Goal: Register for event/course

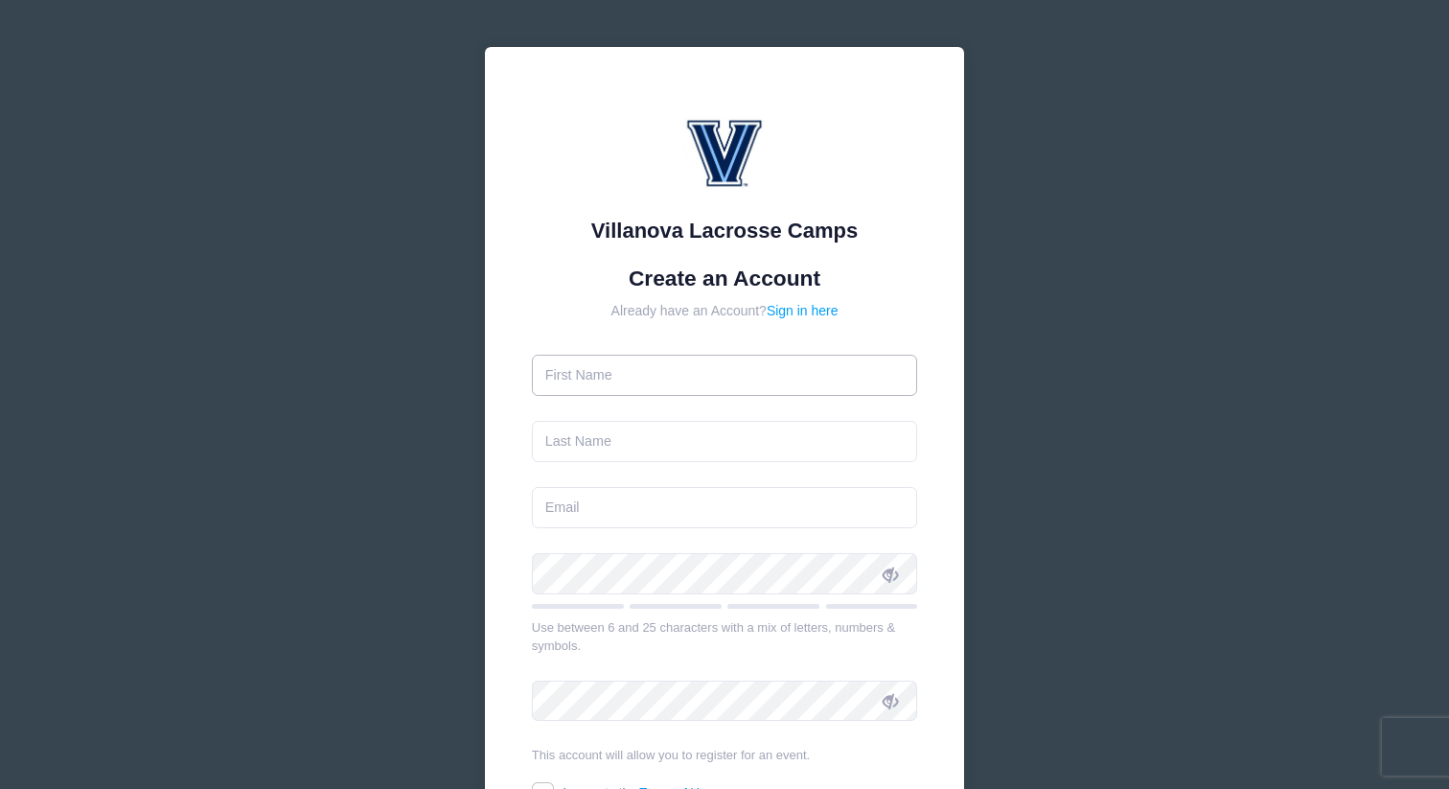
click at [666, 378] on input "text" at bounding box center [725, 375] width 386 height 41
type input "R"
type input "r"
type input "[PERSON_NAME]"
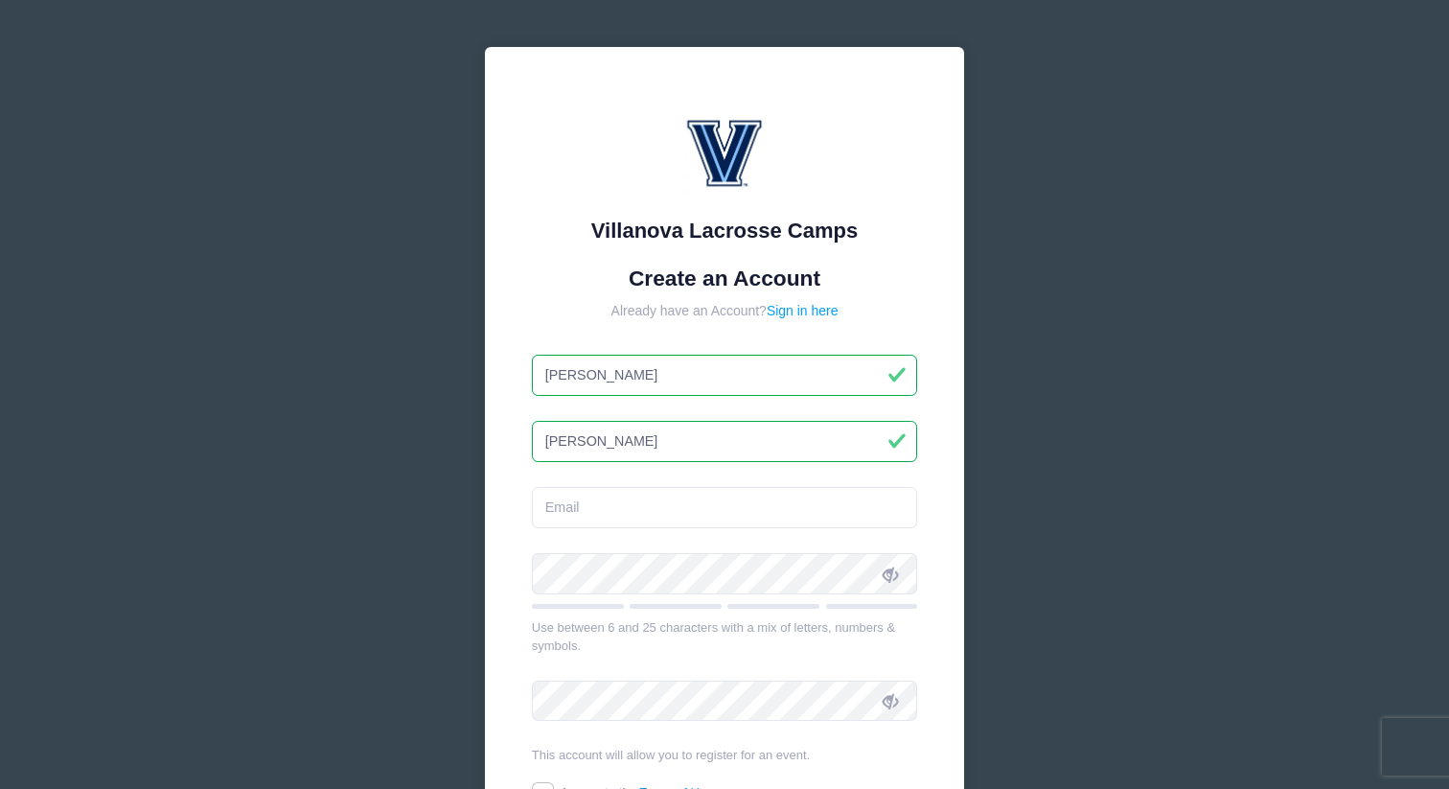
type input "[PERSON_NAME]"
click at [532, 594] on div at bounding box center [532, 594] width 0 height 0
type input "[EMAIL_ADDRESS][DOMAIN_NAME]"
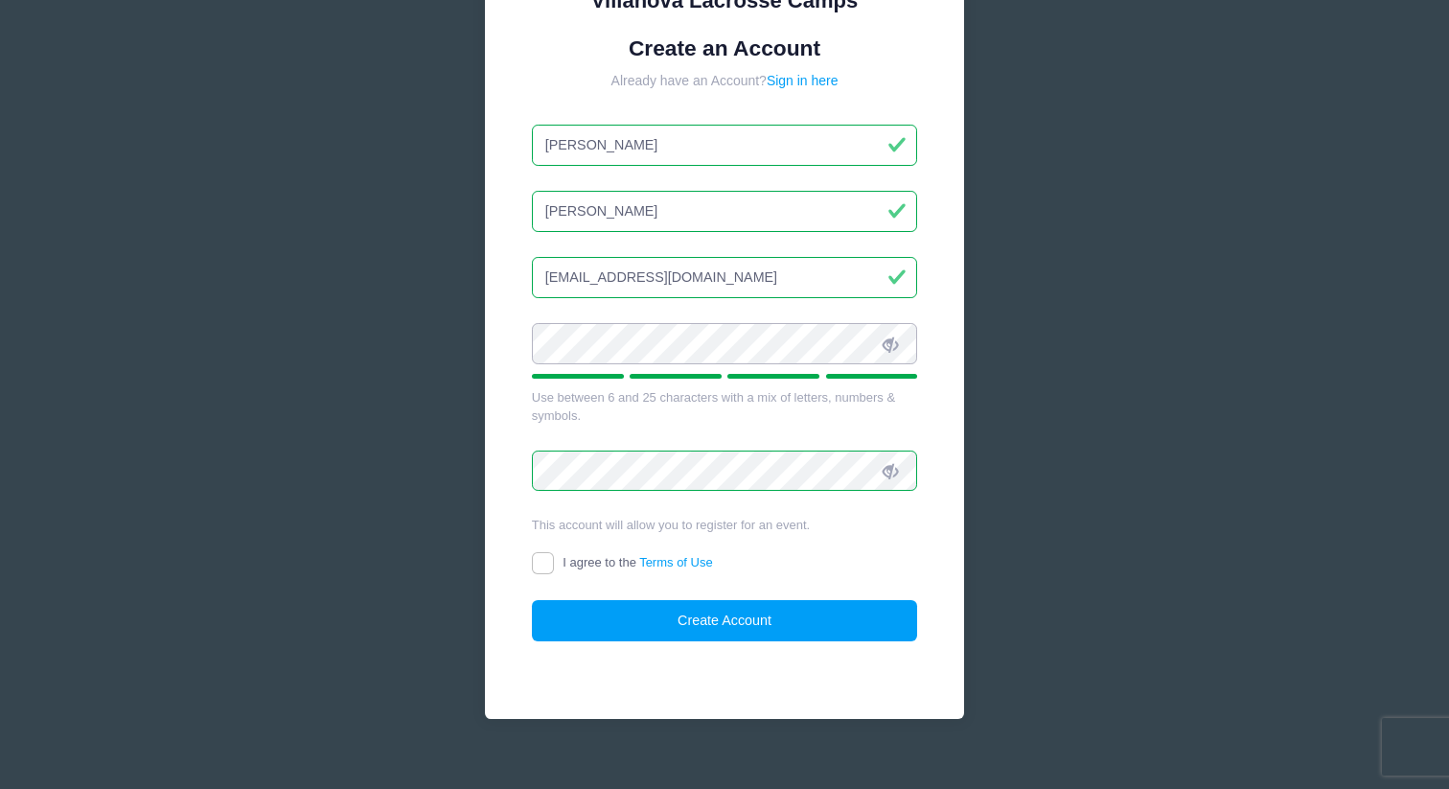
scroll to position [254, 0]
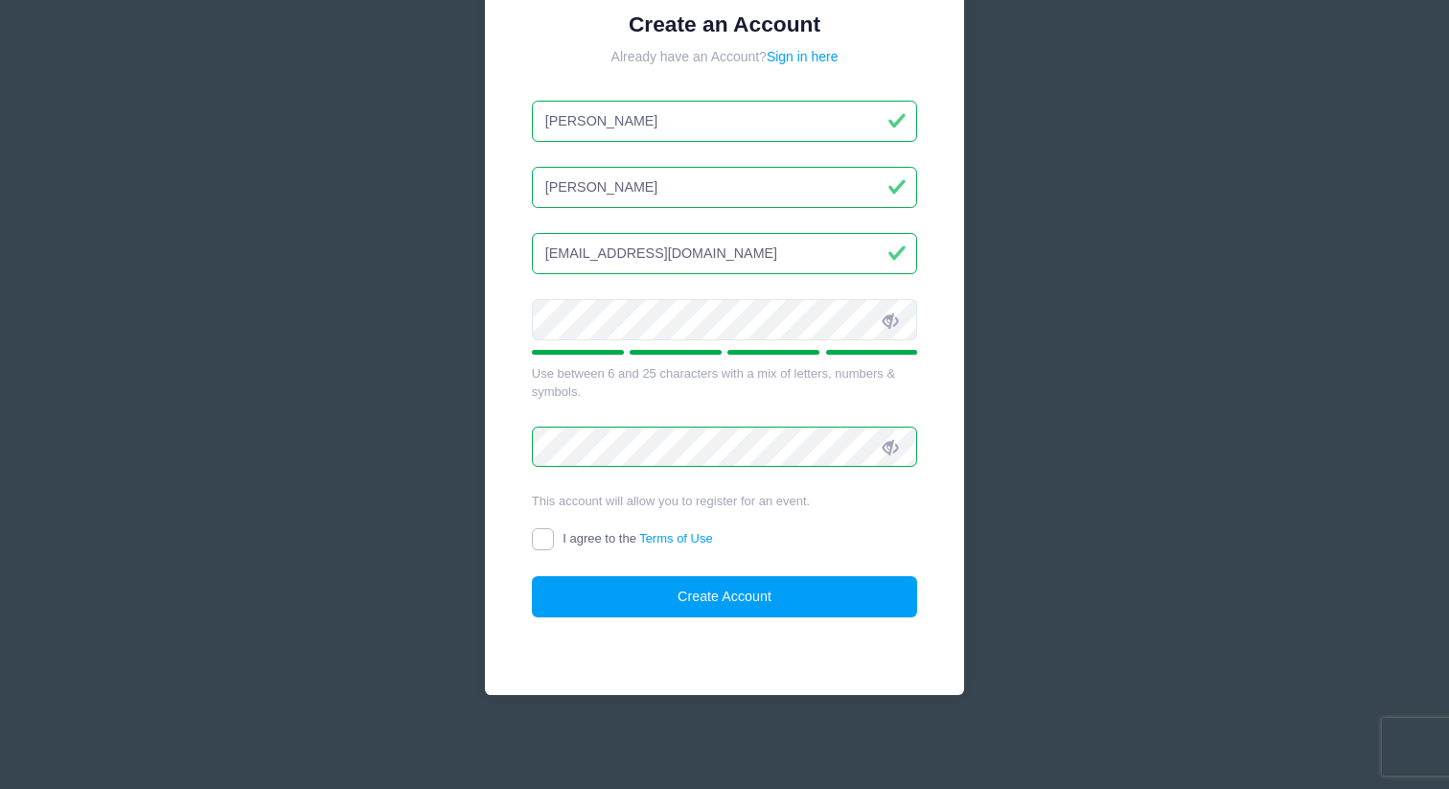
click at [539, 540] on input "I agree to the Terms of Use" at bounding box center [543, 539] width 22 height 22
checkbox input "true"
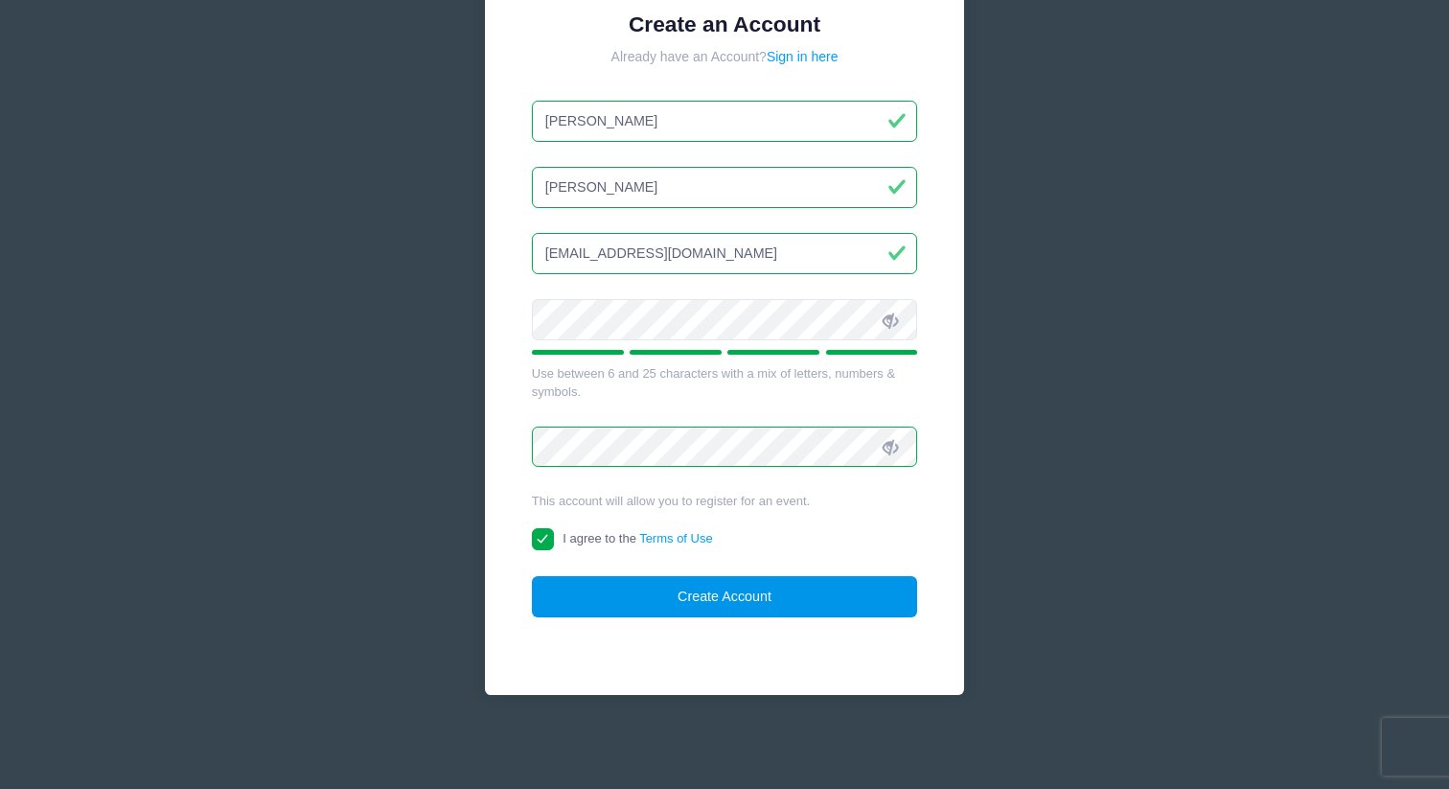
click at [673, 593] on button "Create Account" at bounding box center [725, 596] width 386 height 41
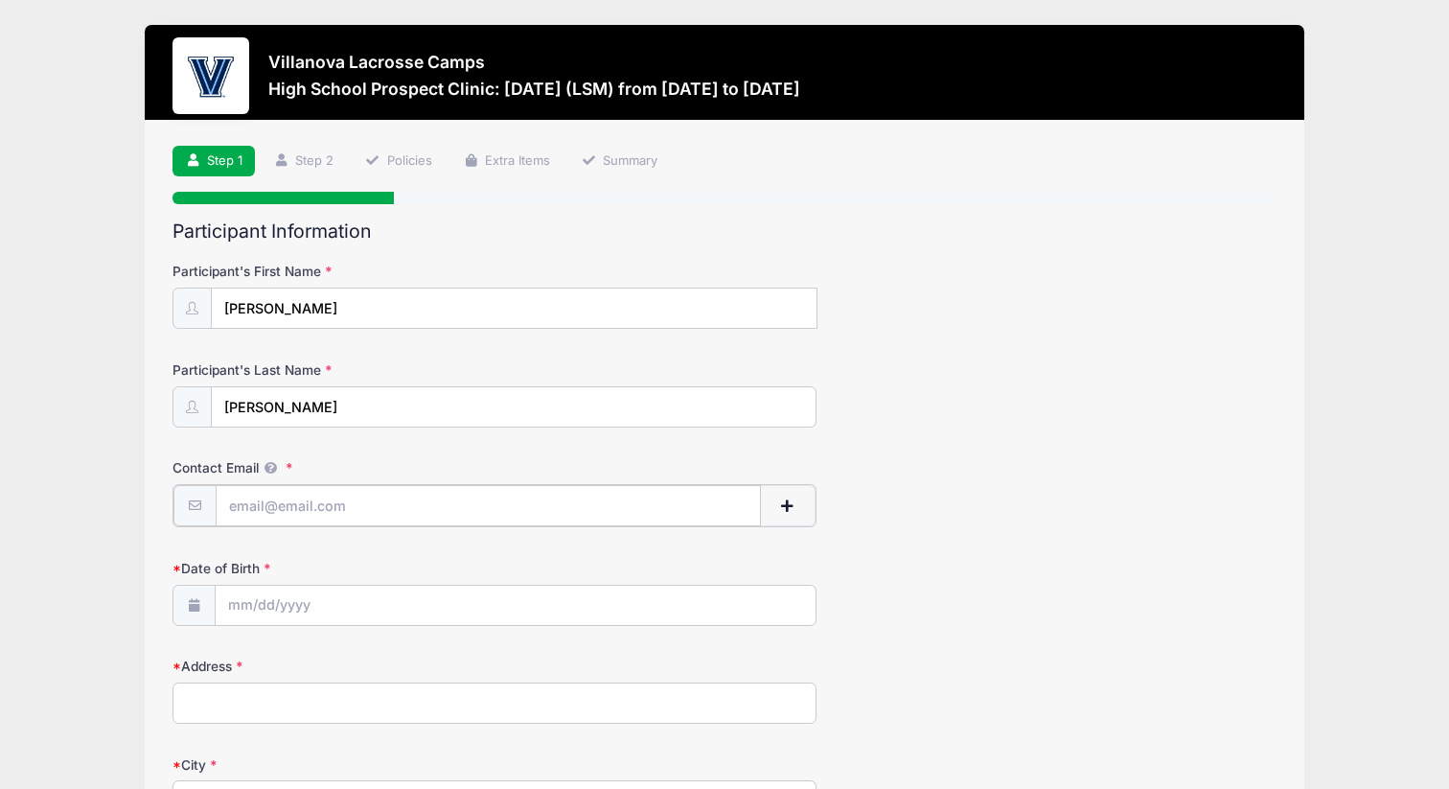
click at [566, 509] on input "Contact Email" at bounding box center [489, 505] width 546 height 41
type input "bryanudovich@gmail.com"
click at [497, 601] on input "Date of Birth" at bounding box center [516, 604] width 600 height 41
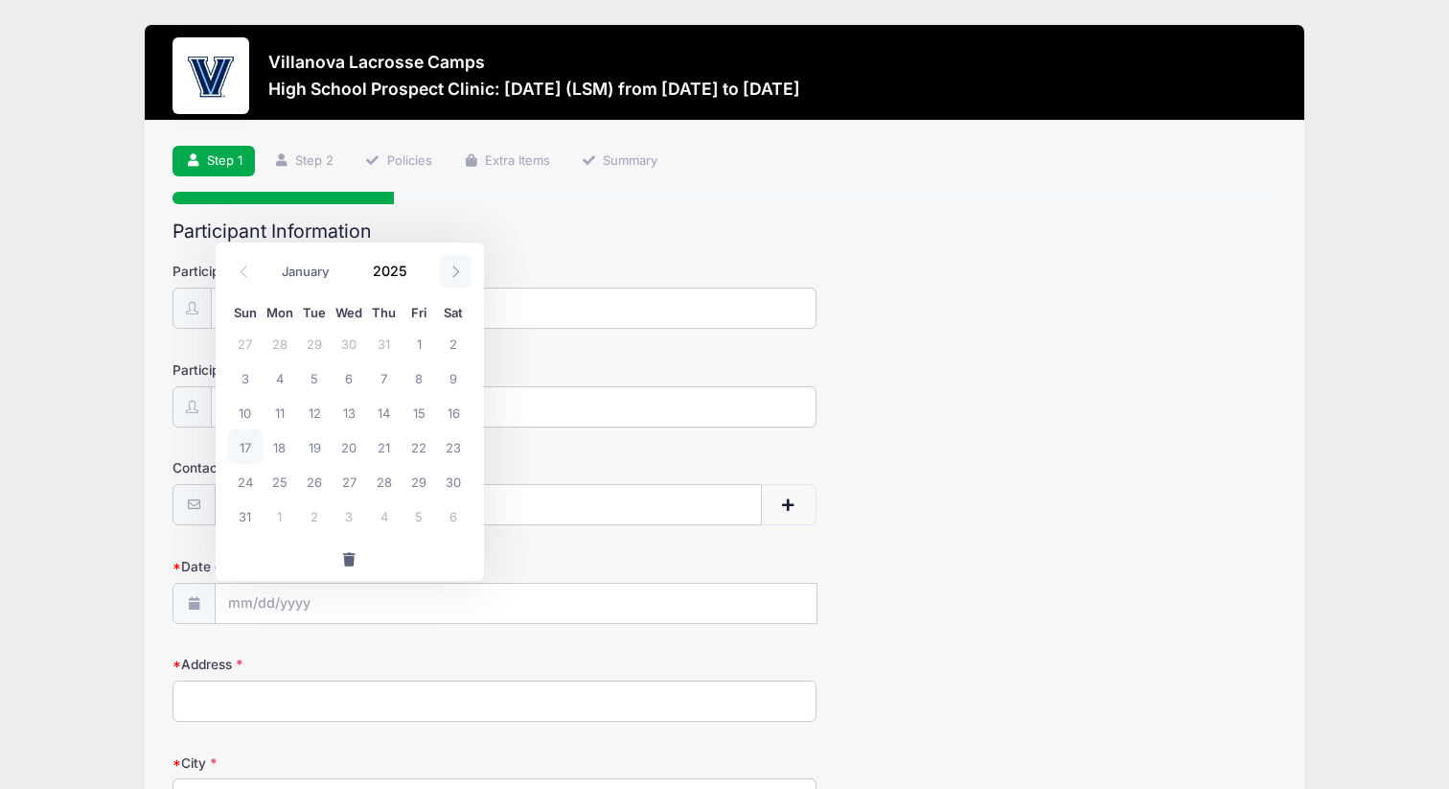
click at [455, 268] on icon at bounding box center [456, 271] width 12 height 12
select select "9"
click at [416, 275] on span at bounding box center [419, 277] width 13 height 14
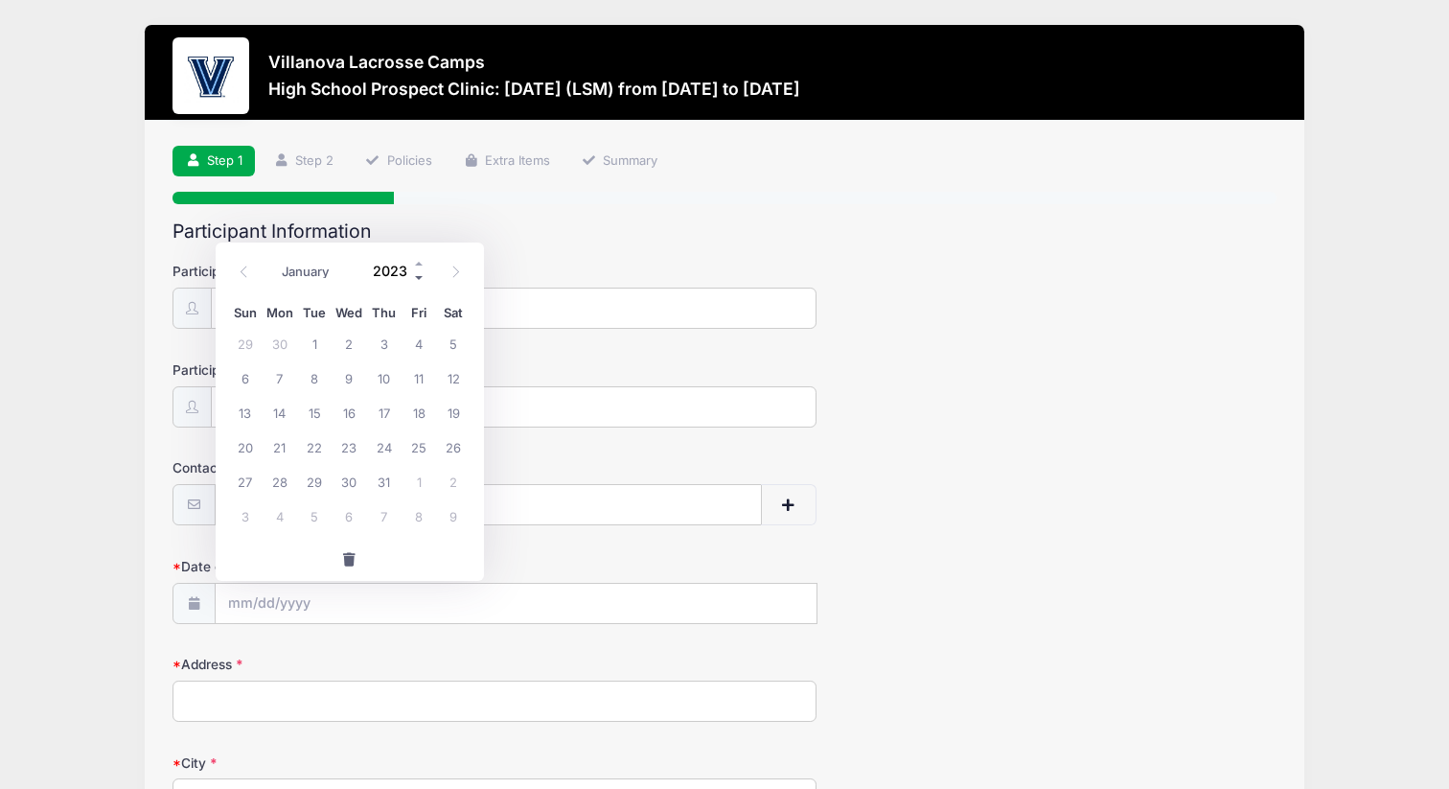
click at [416, 275] on span at bounding box center [419, 277] width 13 height 14
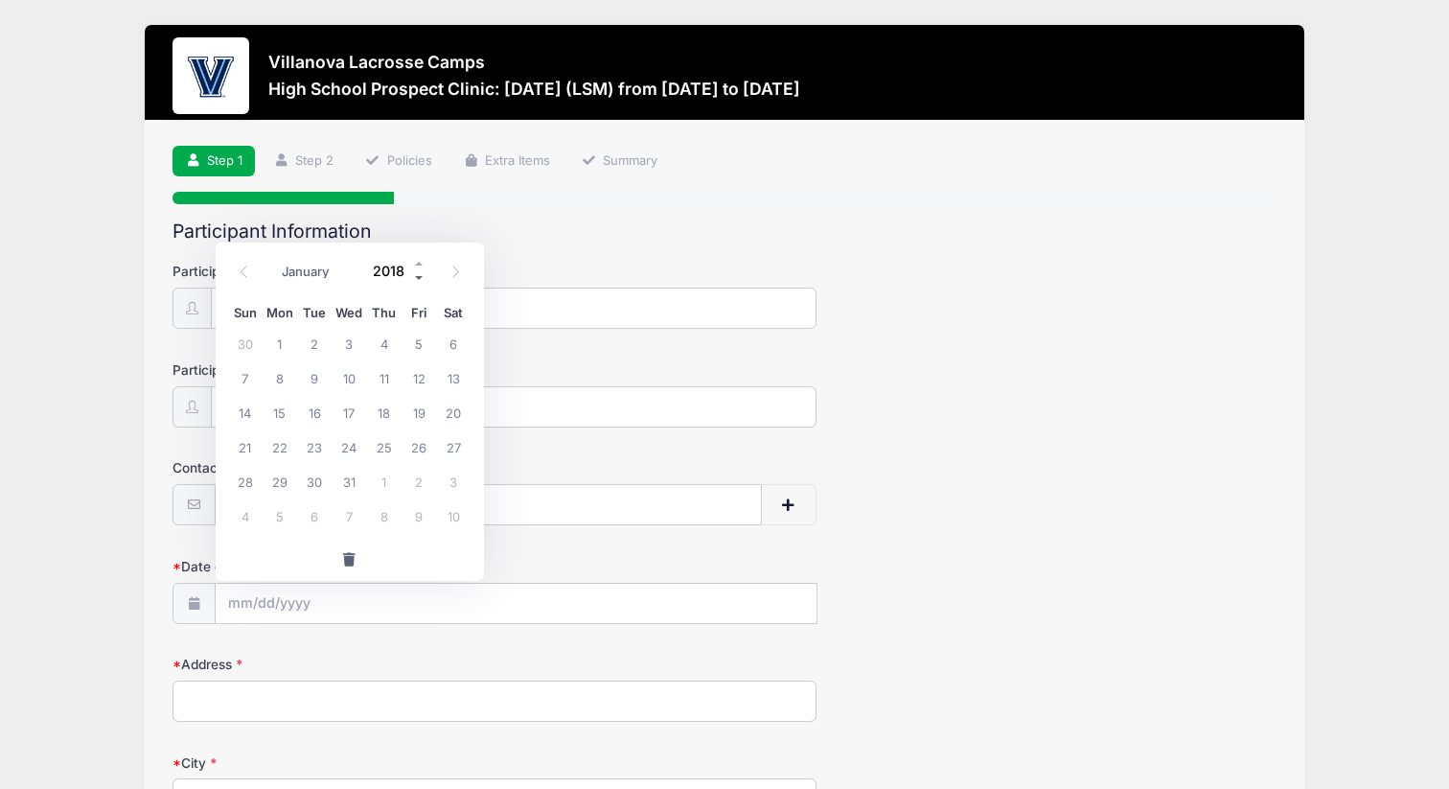
click at [416, 275] on span at bounding box center [419, 277] width 13 height 14
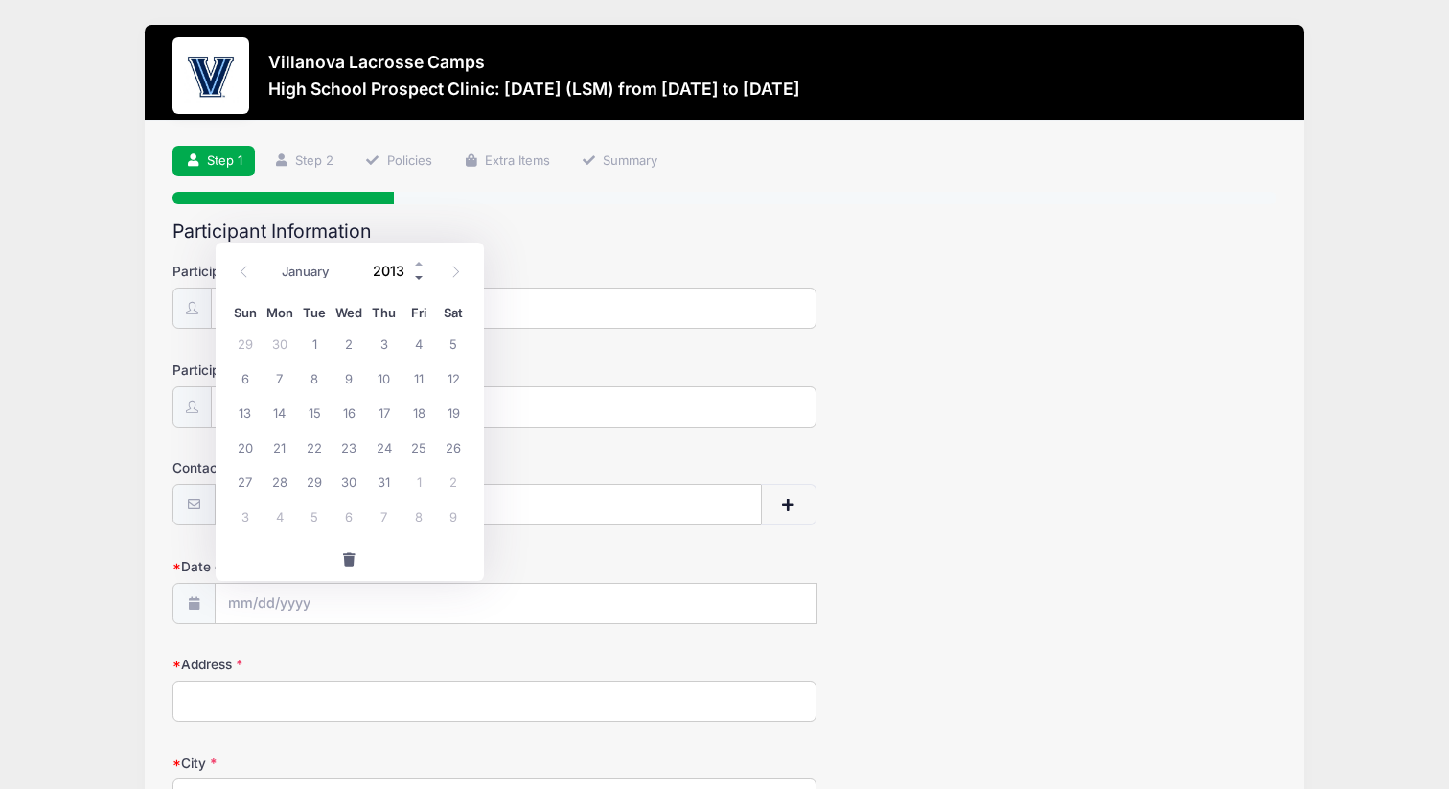
click at [416, 275] on span at bounding box center [419, 277] width 13 height 14
type input "2010"
click at [245, 374] on span "3" at bounding box center [245, 377] width 35 height 35
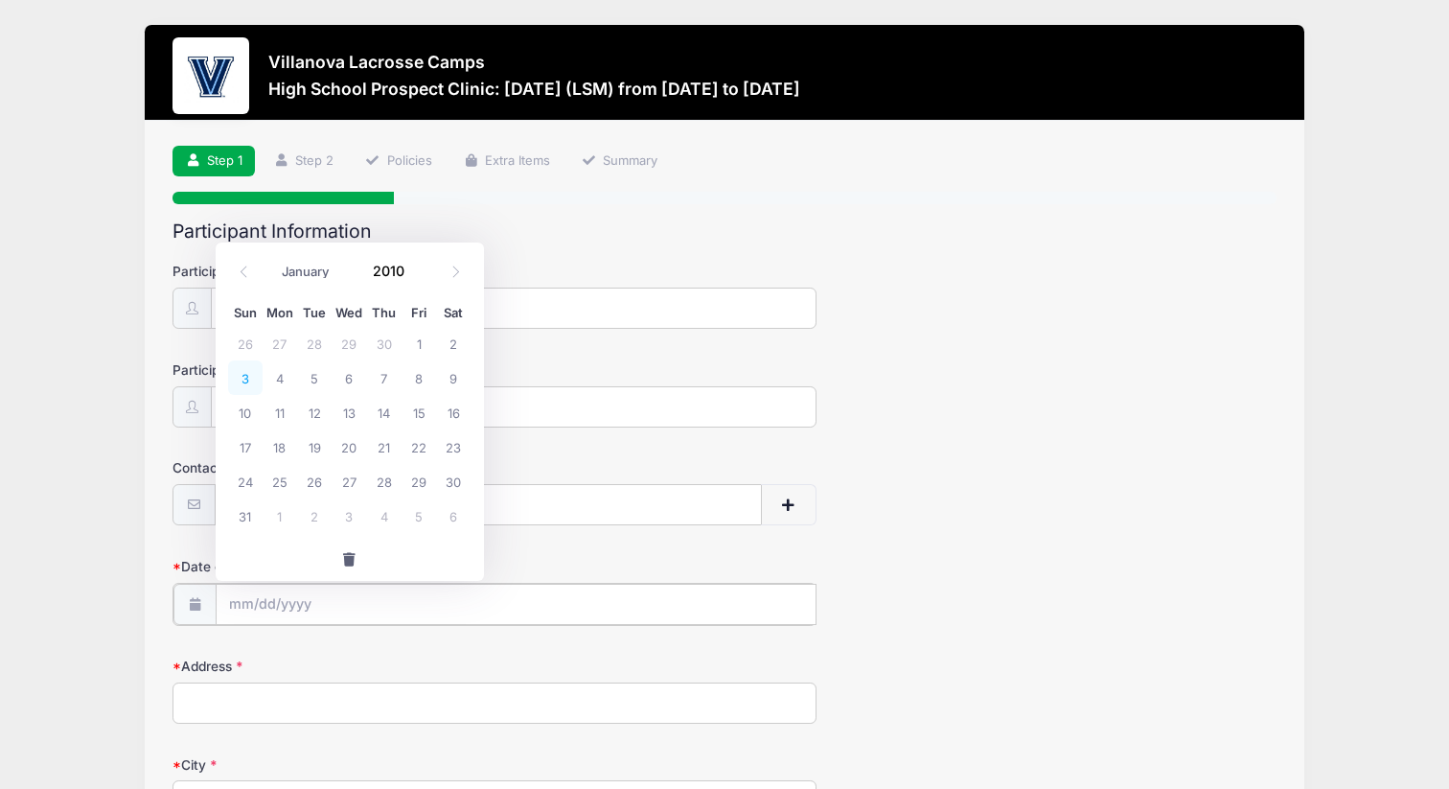
type input "10/03/2010"
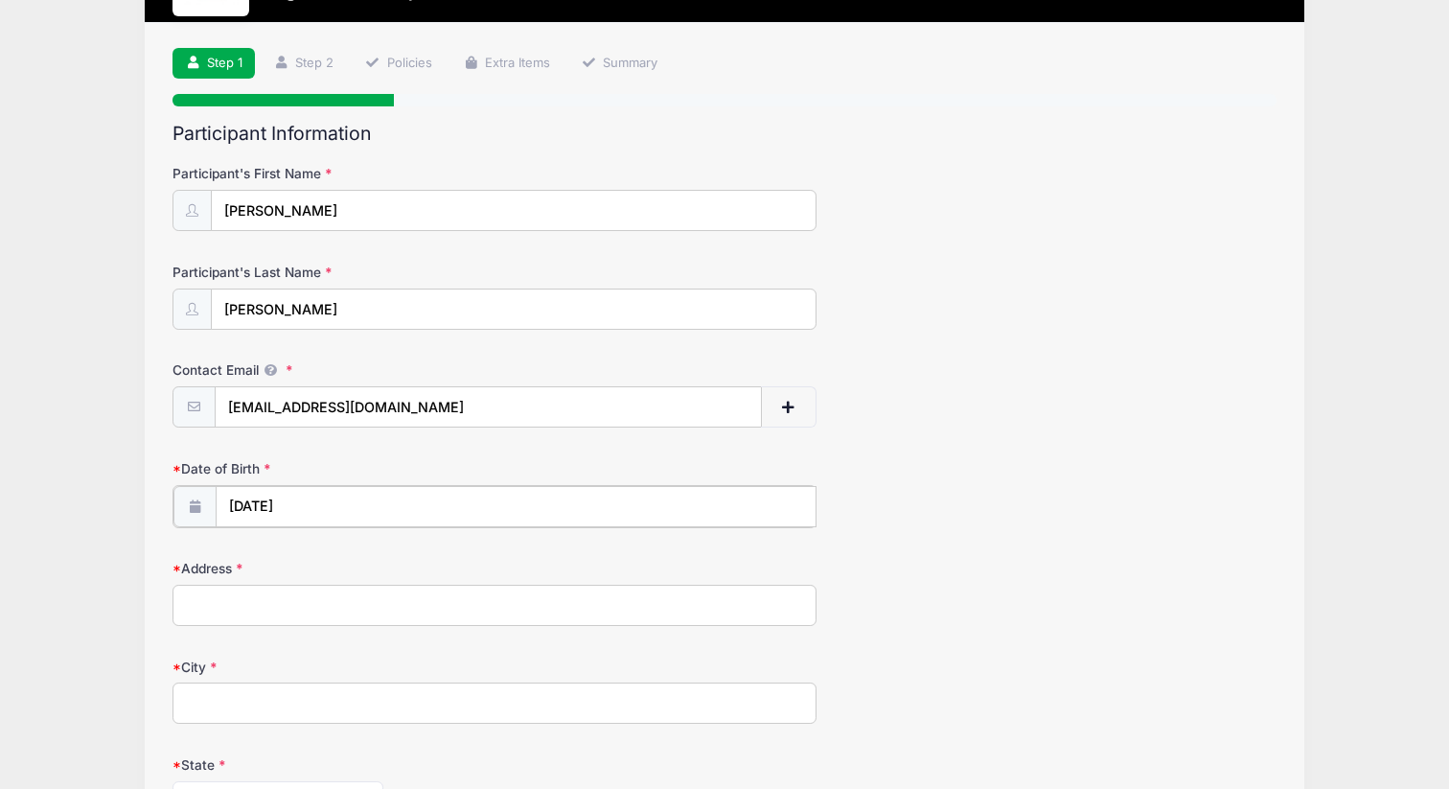
scroll to position [149, 0]
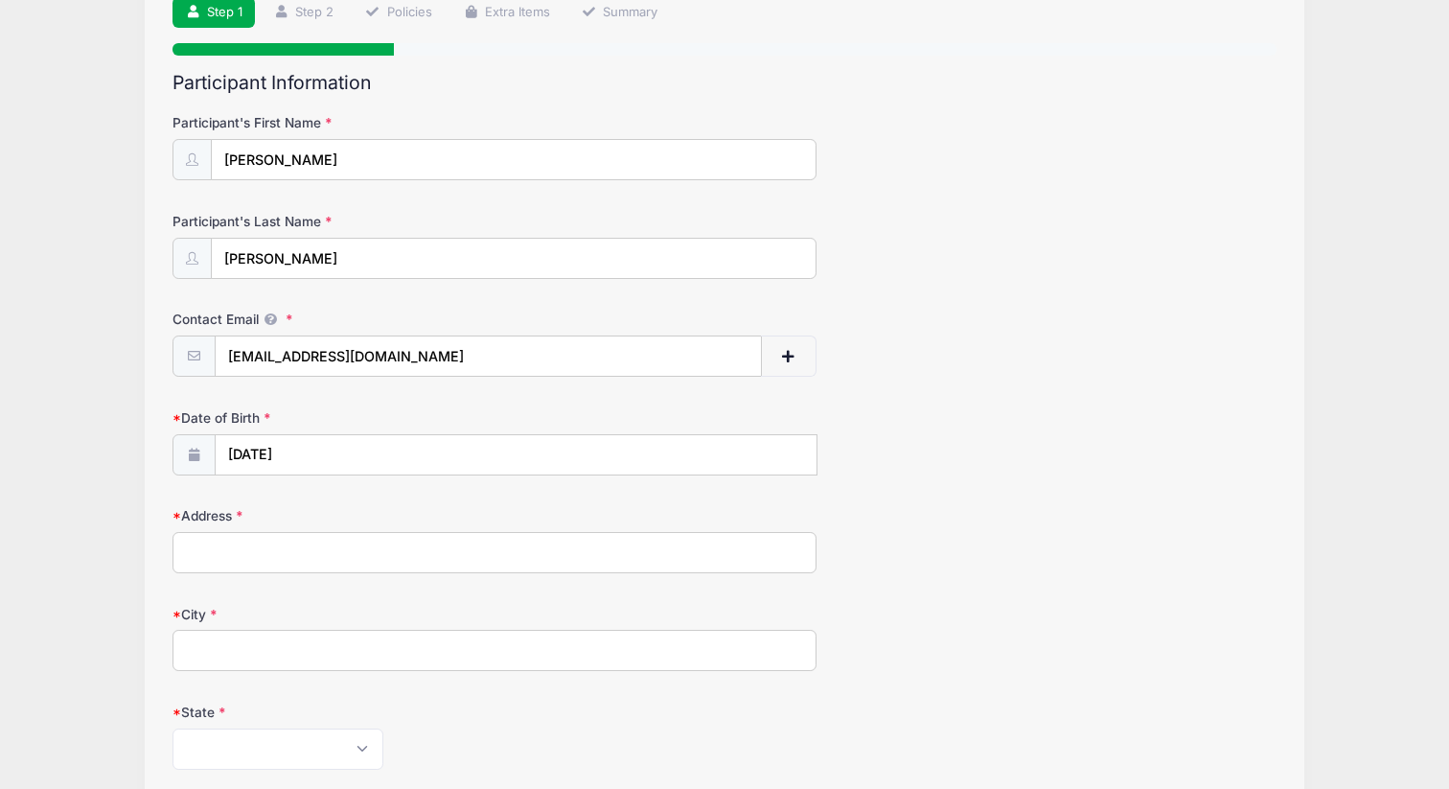
click at [288, 545] on input "Address" at bounding box center [495, 552] width 644 height 41
type input "8 Atlantic Avenue"
type input "Port Jefferson Station"
select select "NY"
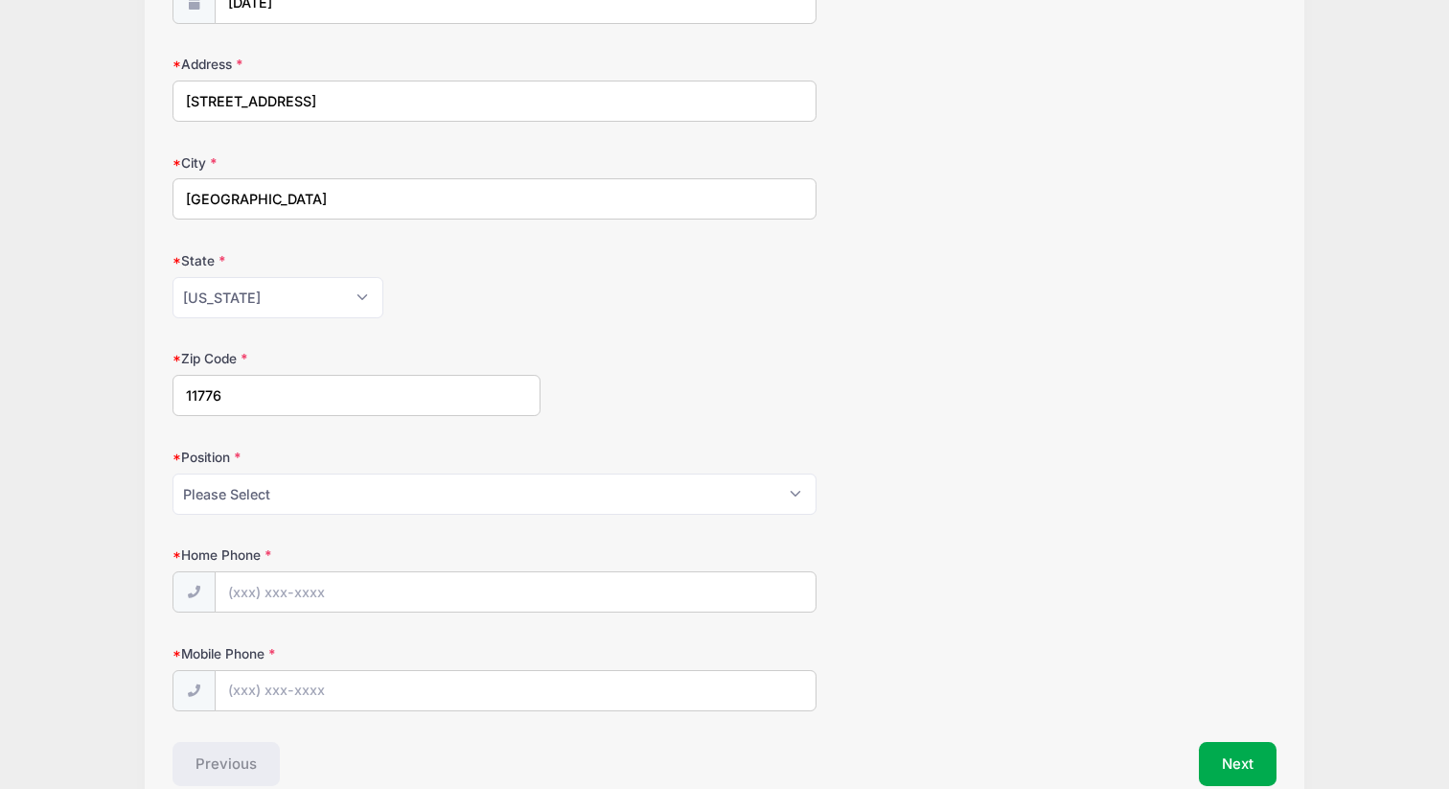
type input "11776"
click at [278, 498] on select "Please Select Goalie Middie Defense Attack FOGO LSM" at bounding box center [495, 493] width 644 height 41
select select "LSM"
click at [281, 596] on input "Home Phone" at bounding box center [516, 592] width 601 height 41
type input "(631) 828-8761"
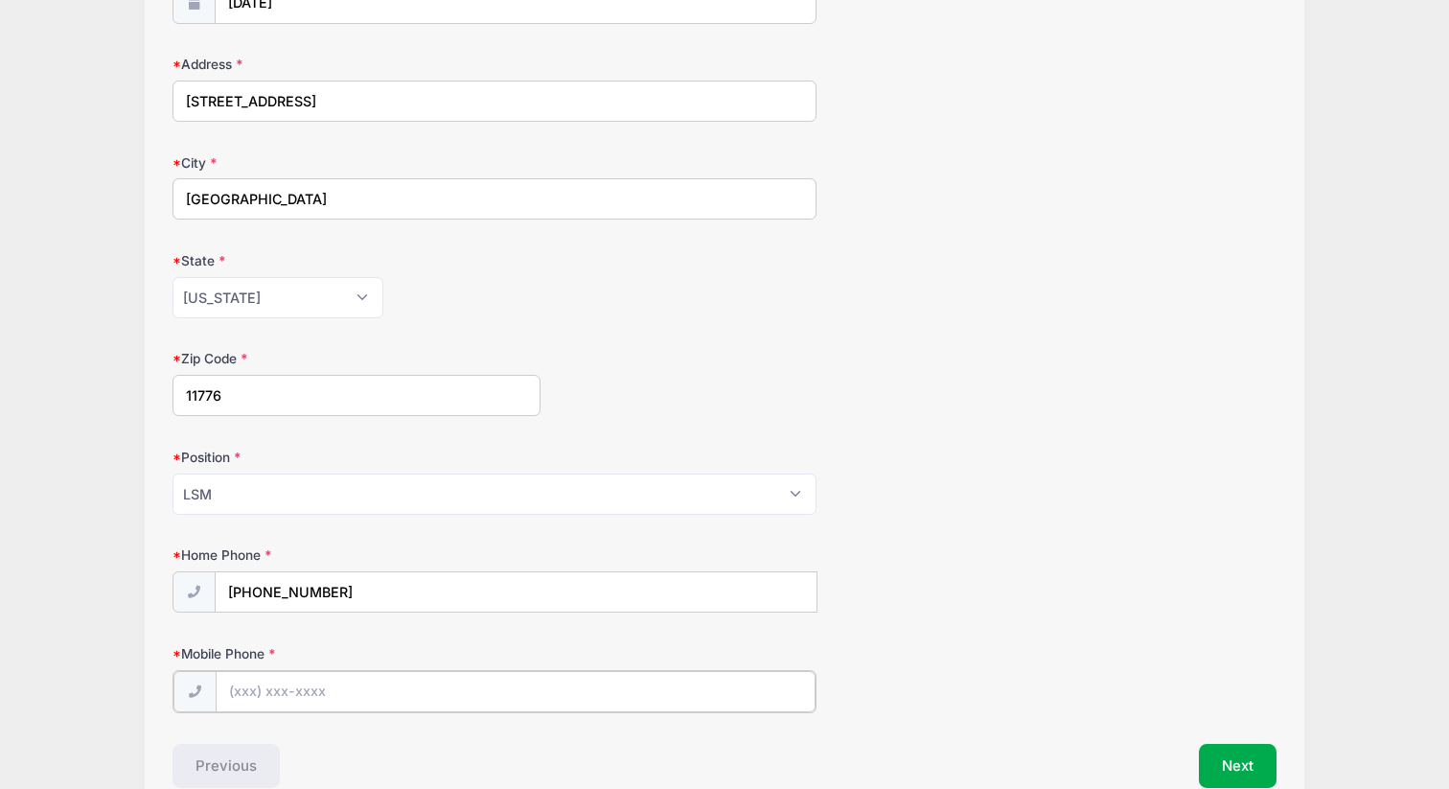
click at [252, 693] on input "Mobile Phone" at bounding box center [516, 691] width 600 height 41
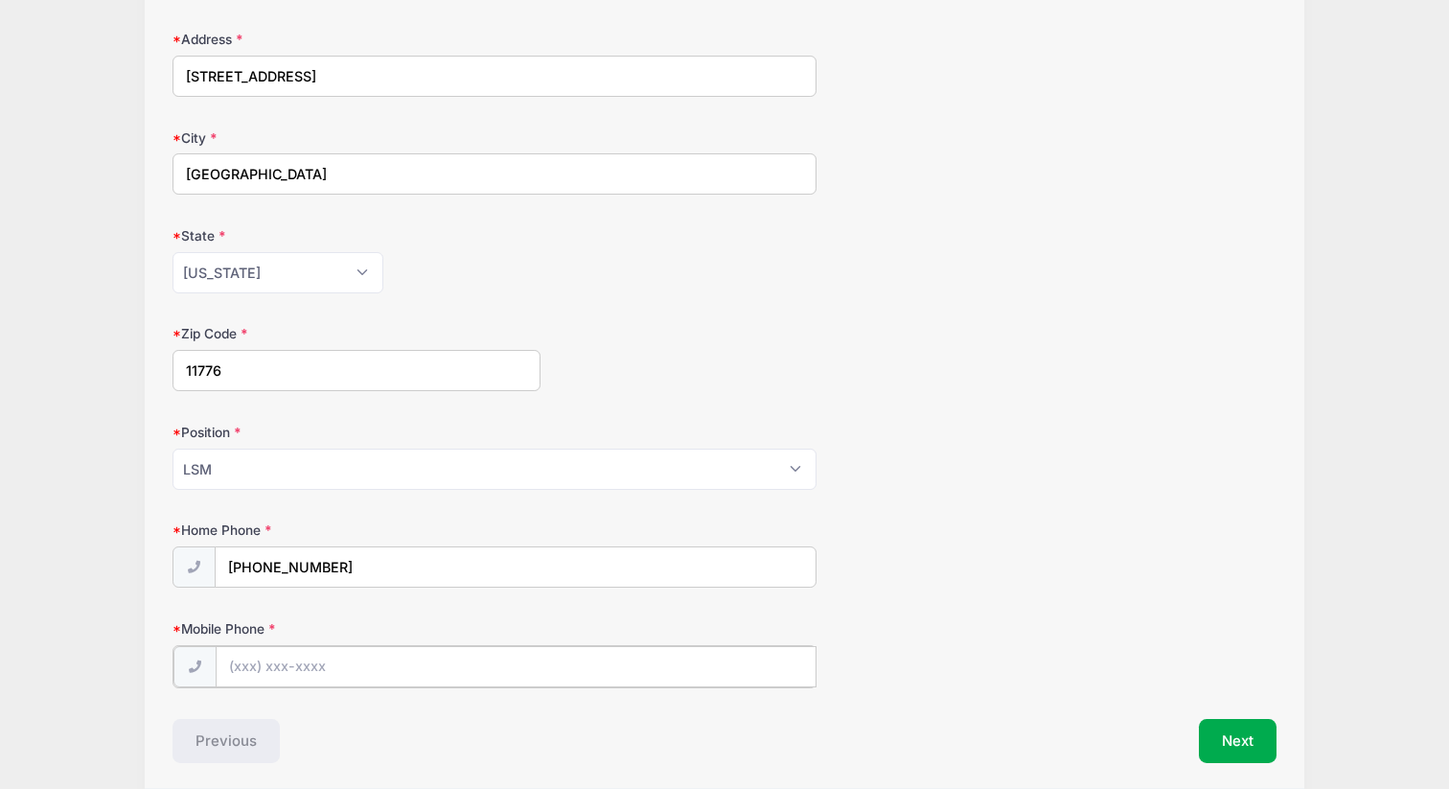
scroll to position [632, 0]
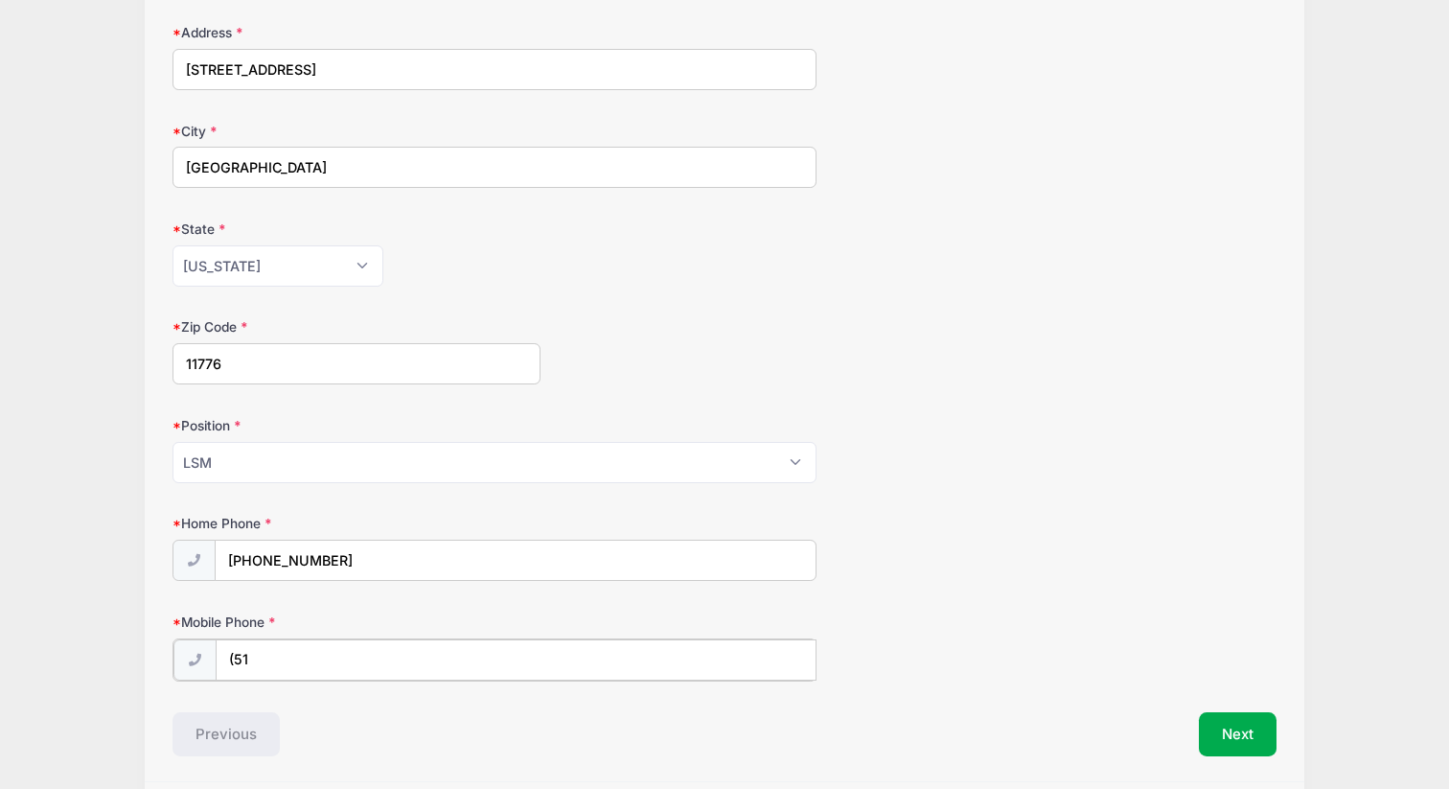
type input "(5"
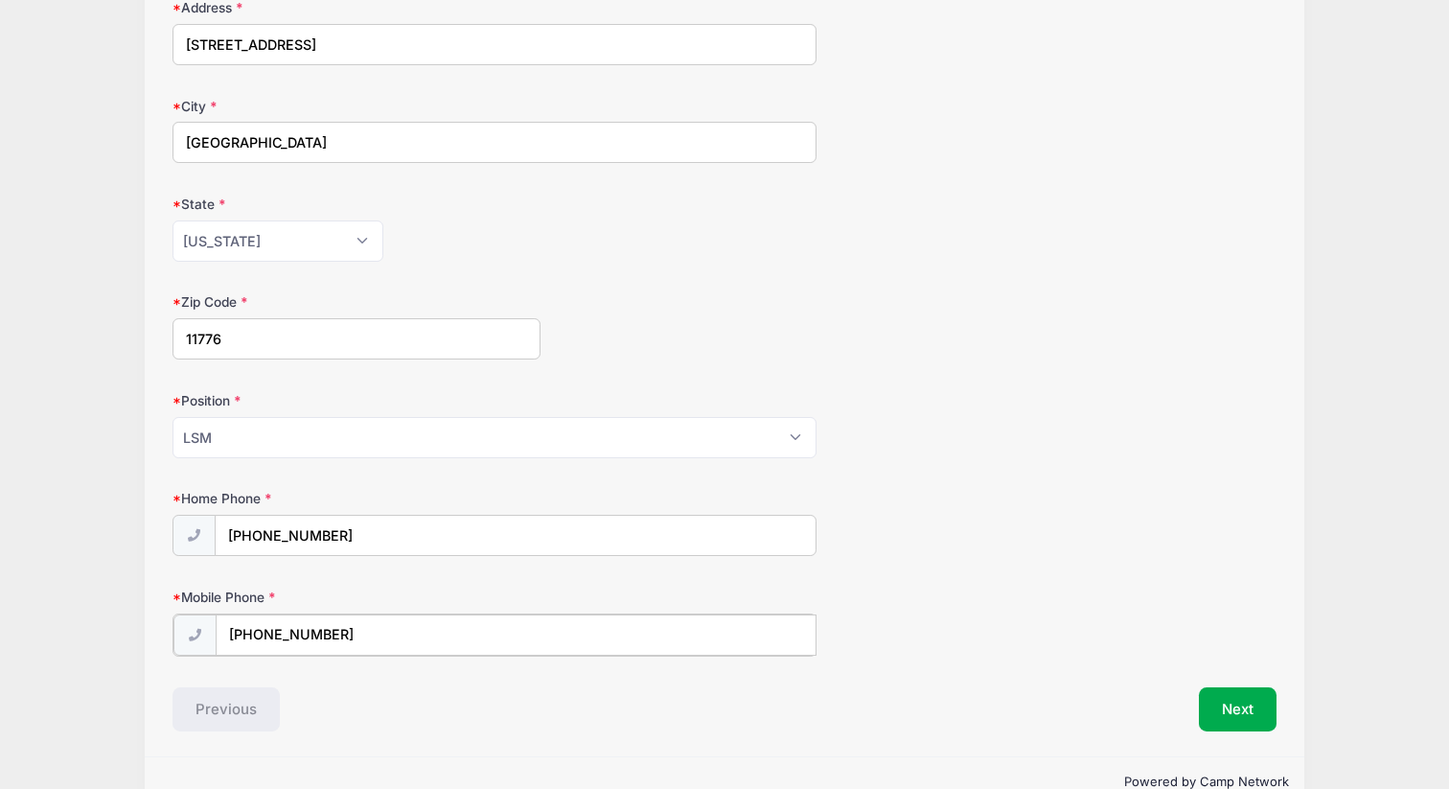
scroll to position [699, 0]
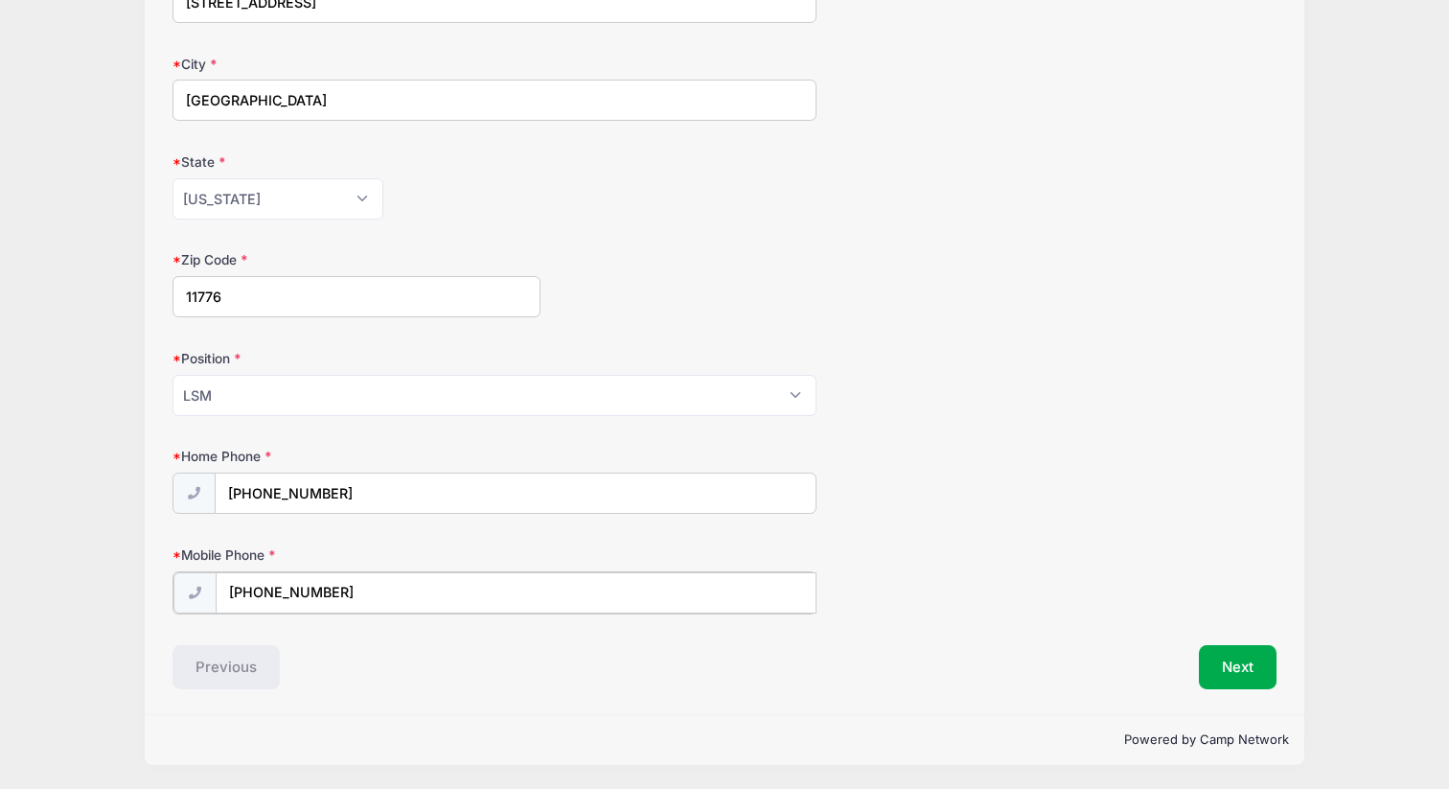
type input "(631) 314-8776"
click at [1225, 671] on button "Next" at bounding box center [1238, 667] width 78 height 44
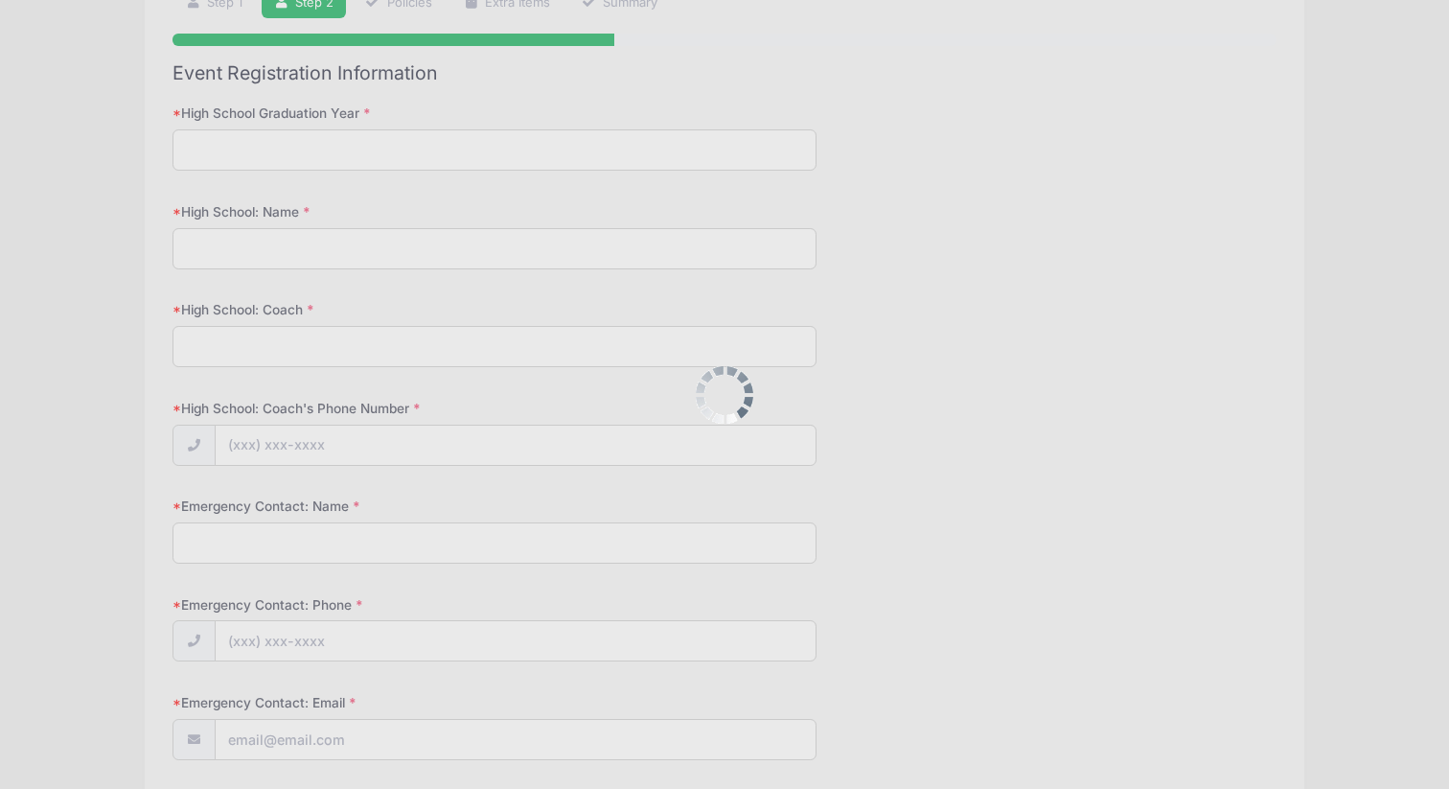
scroll to position [0, 0]
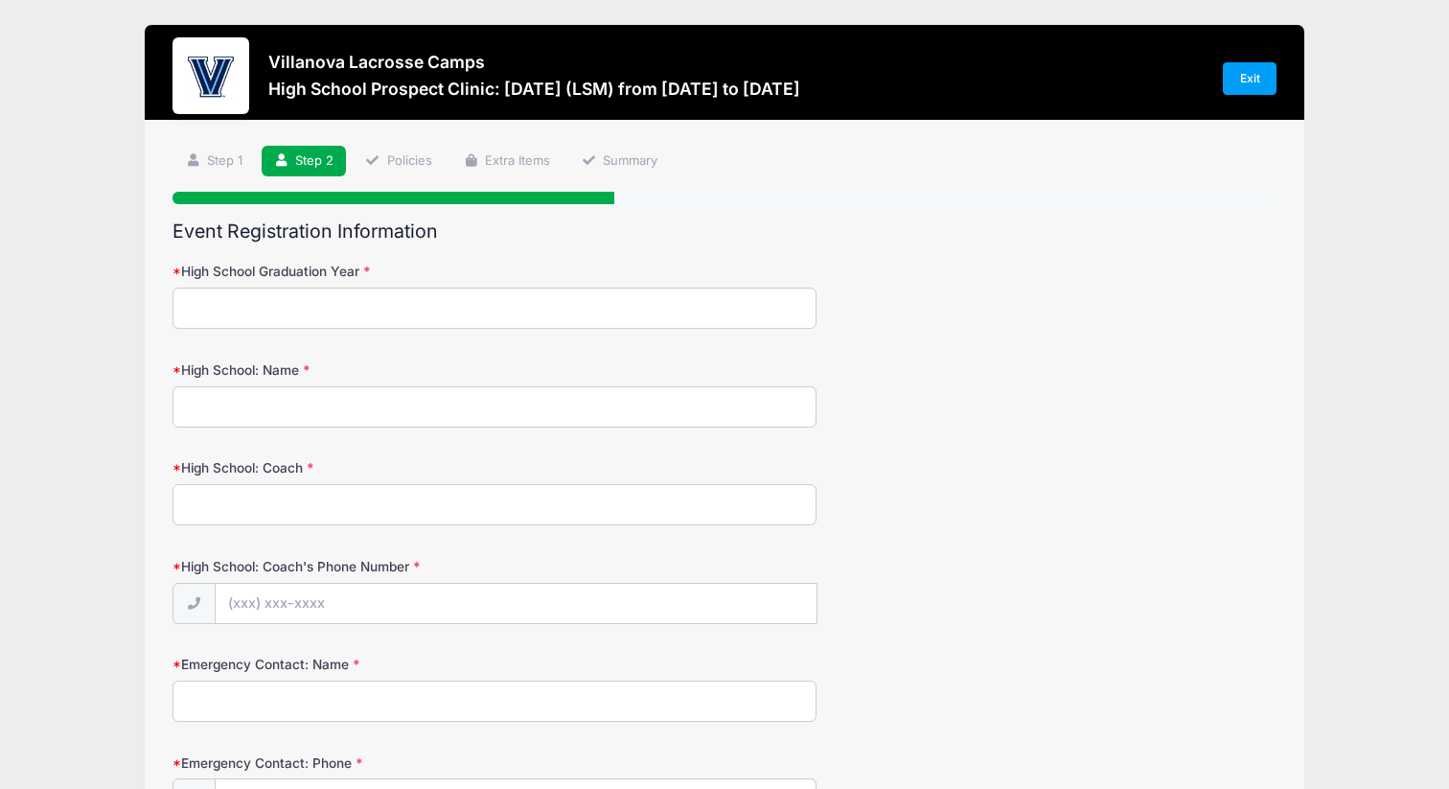
click at [708, 319] on input "High School Graduation Year" at bounding box center [495, 308] width 644 height 41
type input "2028"
click at [519, 401] on input "High School: Name" at bounding box center [495, 406] width 644 height 41
type input "Comsewogue"
type input "e"
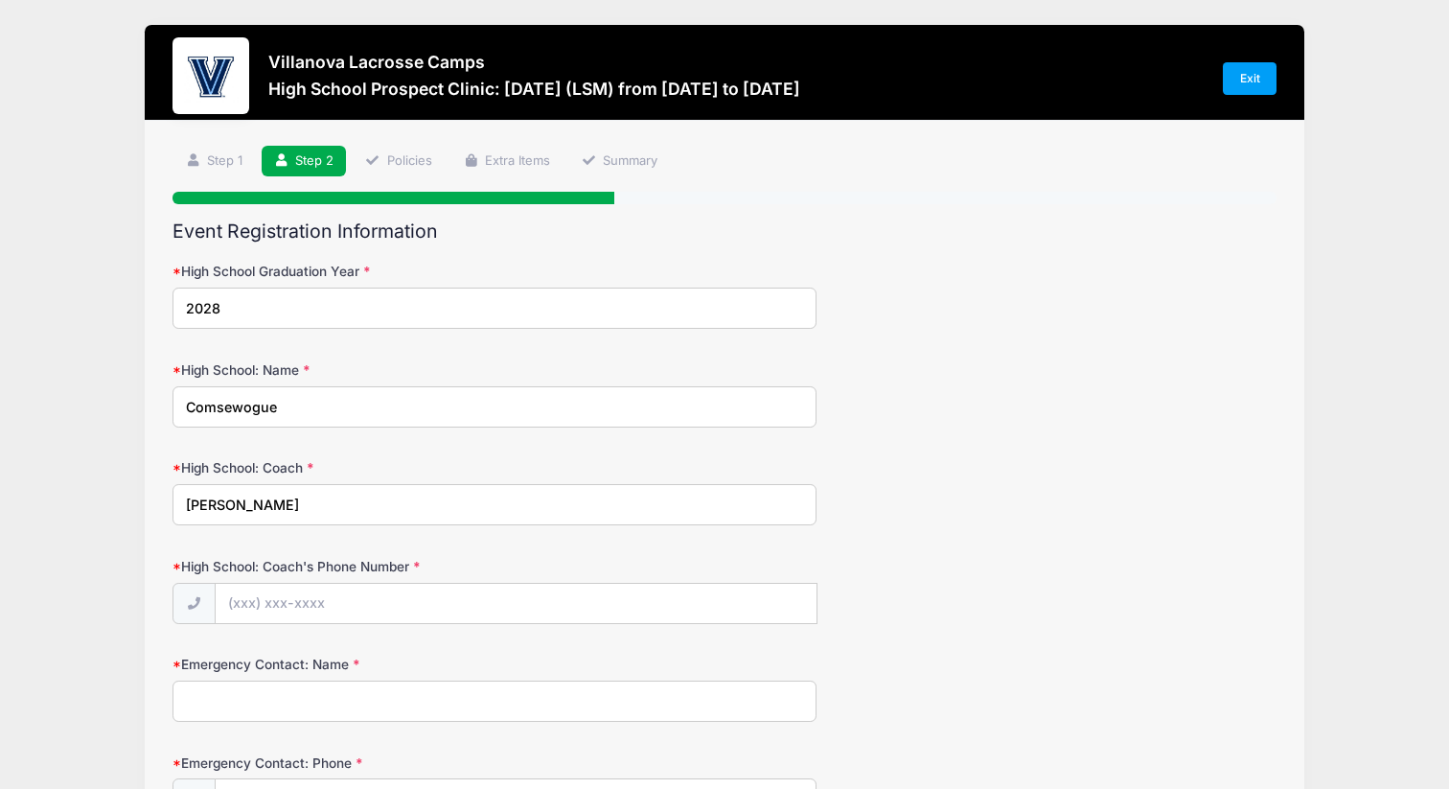
type input "Pete Mitchell"
click at [489, 598] on input "High School: Coach's Phone Number" at bounding box center [516, 604] width 601 height 41
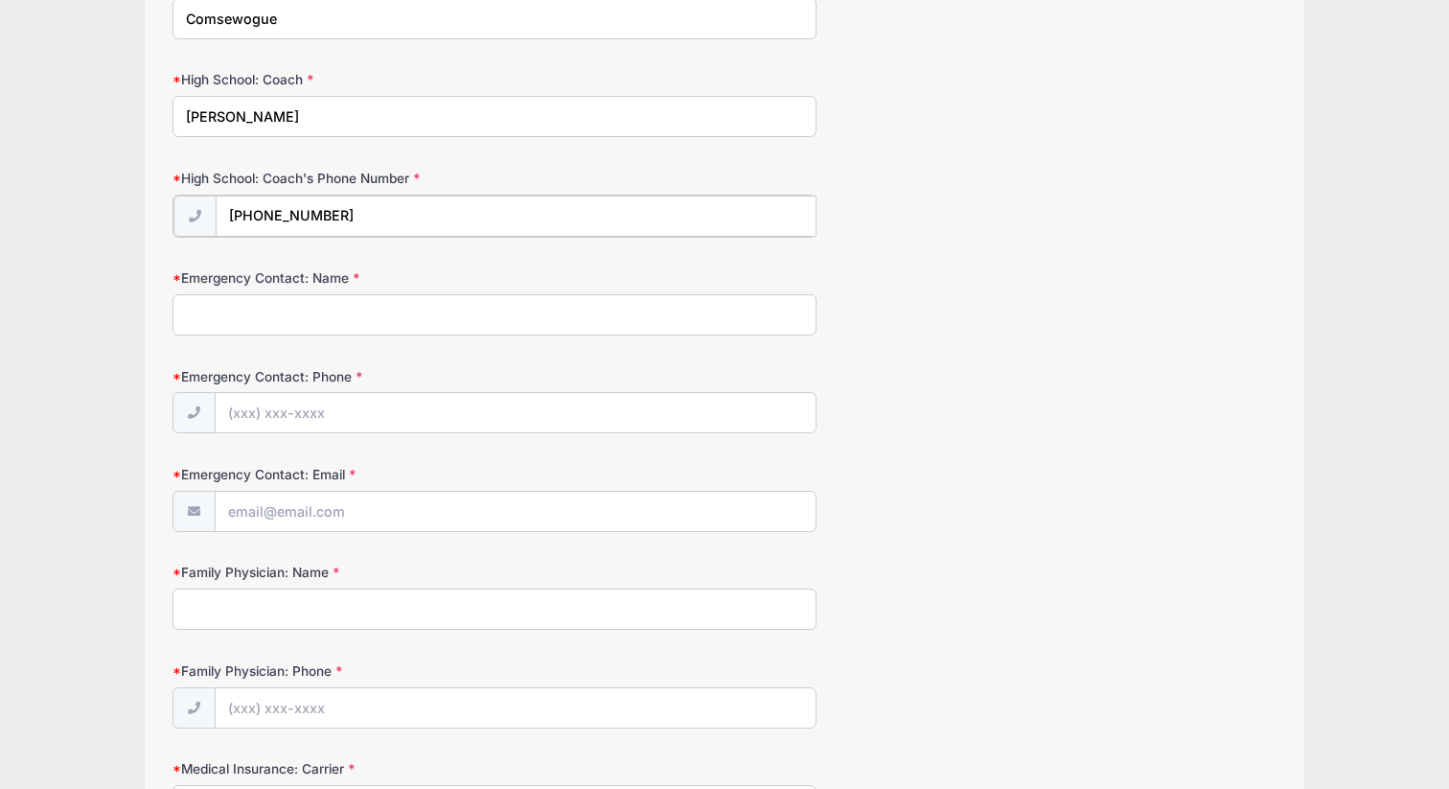
scroll to position [396, 0]
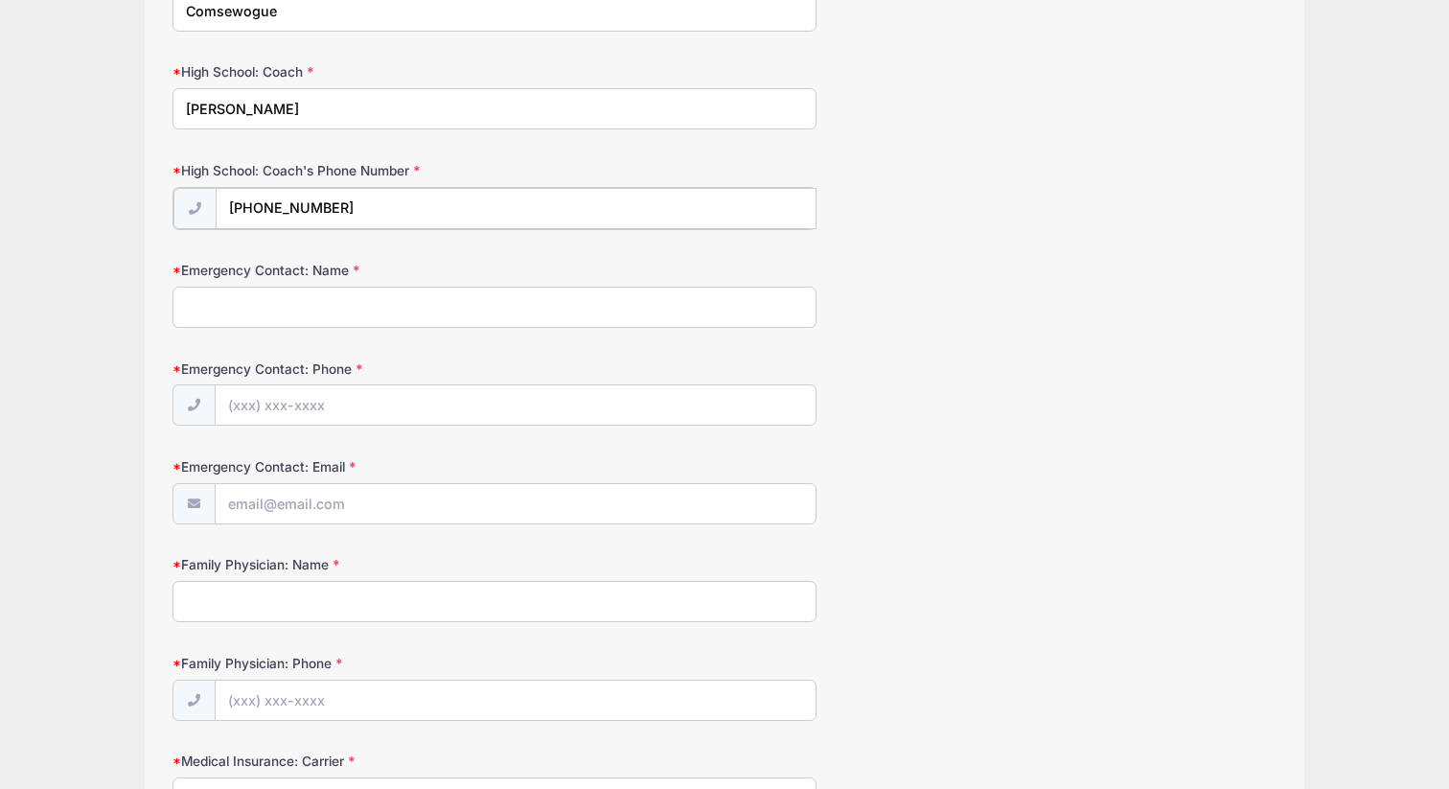
type input "(631) 997-2426"
click at [343, 294] on input "Emergency Contact: Name" at bounding box center [495, 305] width 644 height 41
type input "Rob Udovich"
type input "(516) 523-0768"
click at [286, 514] on input "Emergency Contact: Email" at bounding box center [516, 502] width 600 height 41
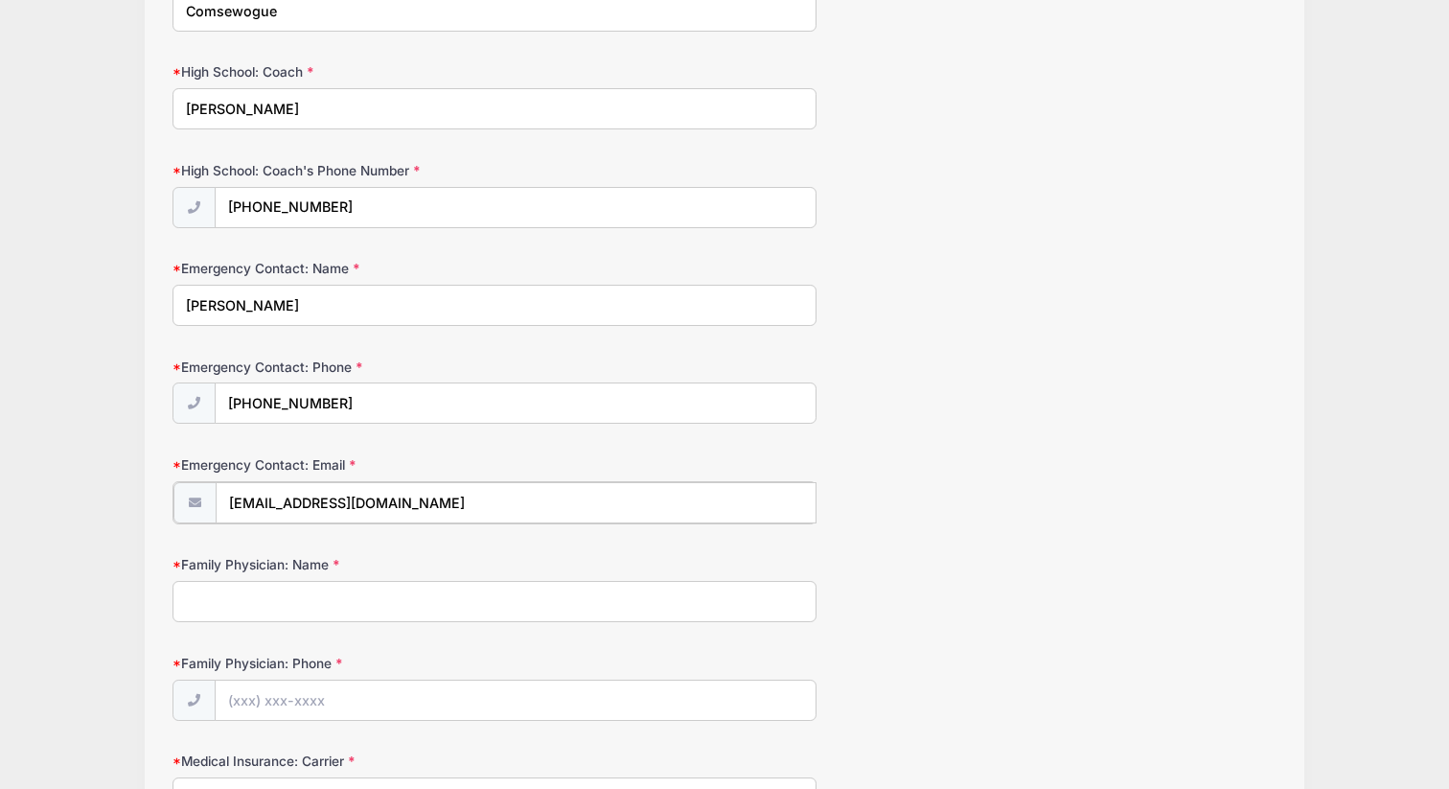
type input "[EMAIL_ADDRESS][DOMAIN_NAME]"
type input "Dr. Santos"
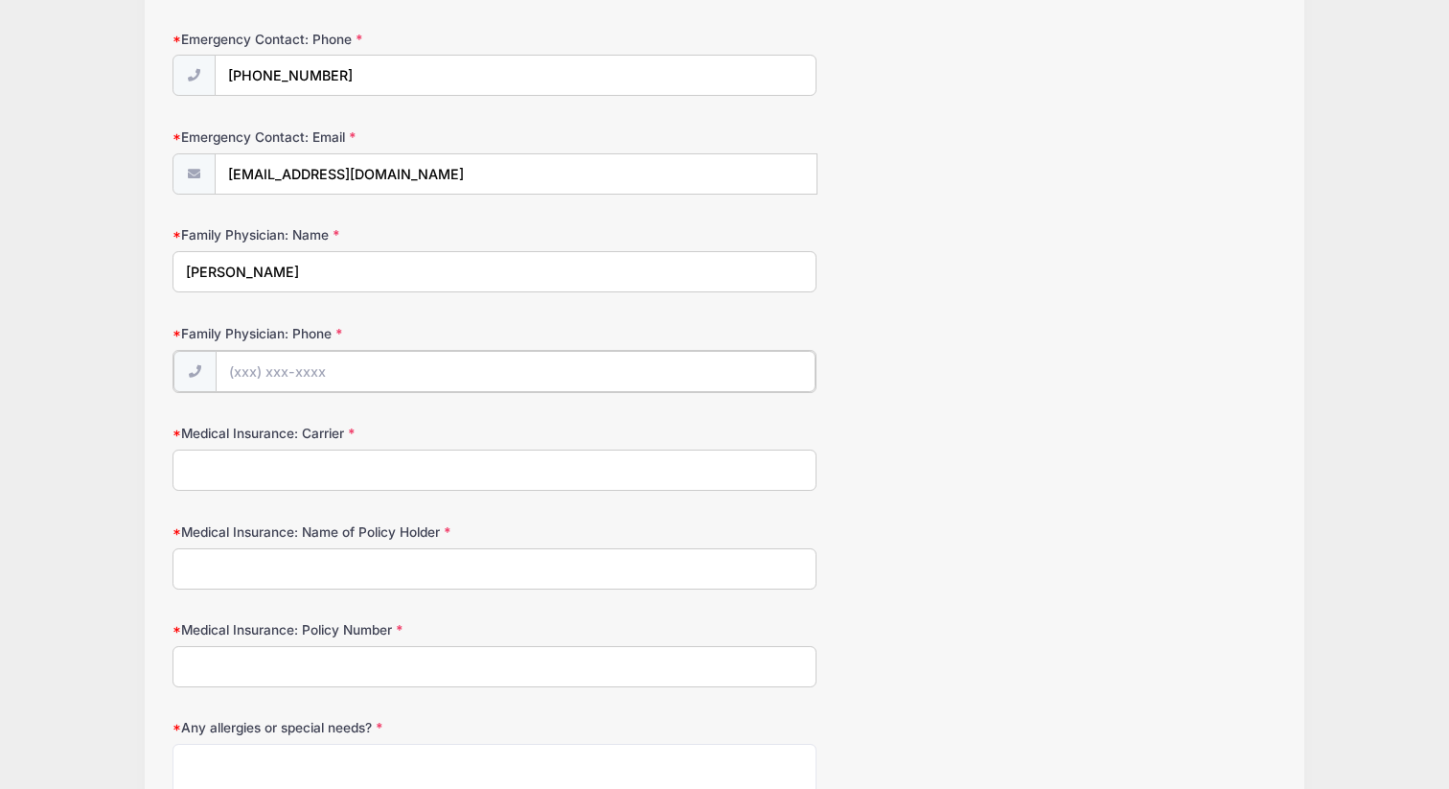
scroll to position [698, 0]
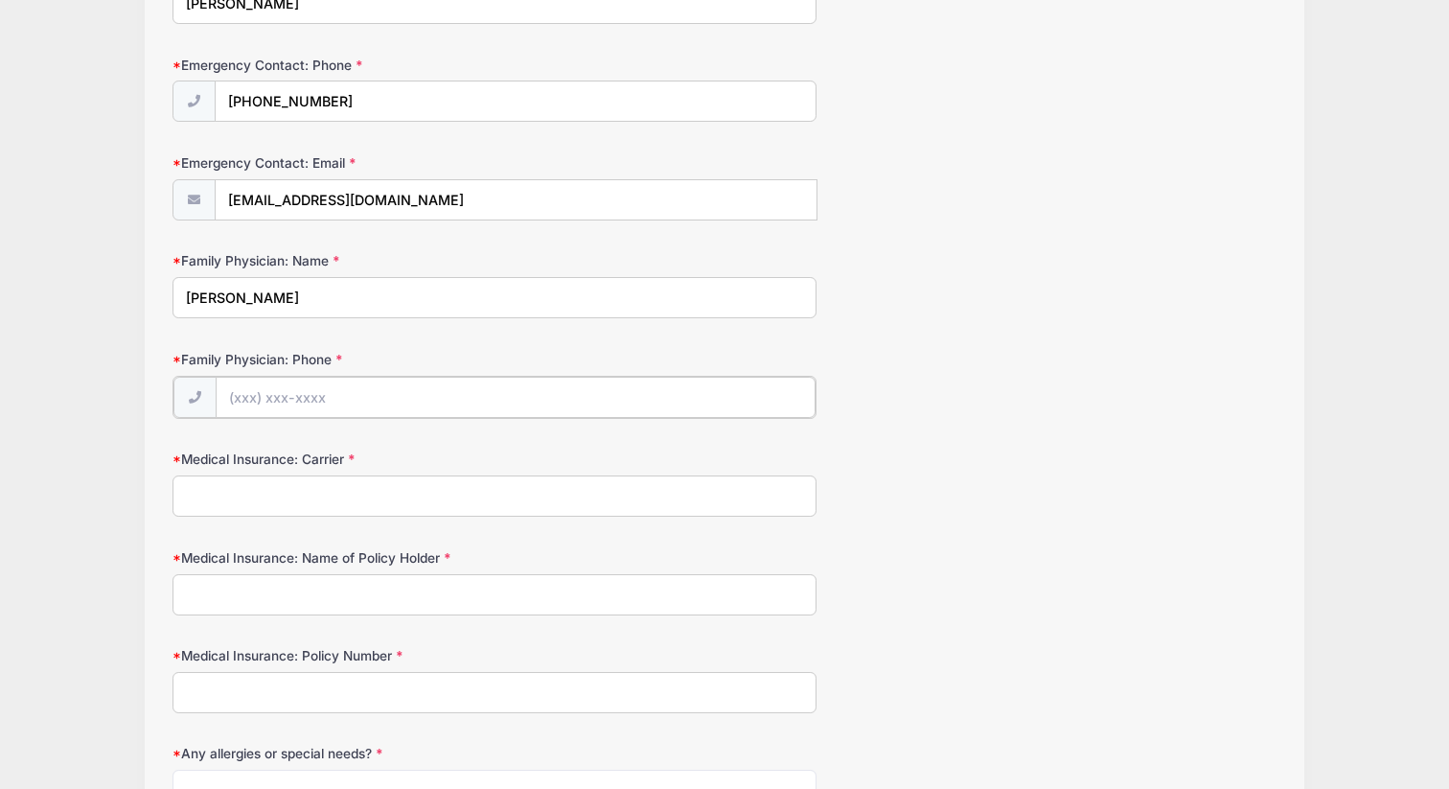
paste input "(631) 444-5437"
type input "(631) 444-5437"
click at [210, 502] on input "Medical Insurance: Carrier" at bounding box center [495, 493] width 644 height 41
type input "Cigna"
click at [218, 594] on input "Medical Insurance: Name of Policy Holder" at bounding box center [495, 592] width 644 height 41
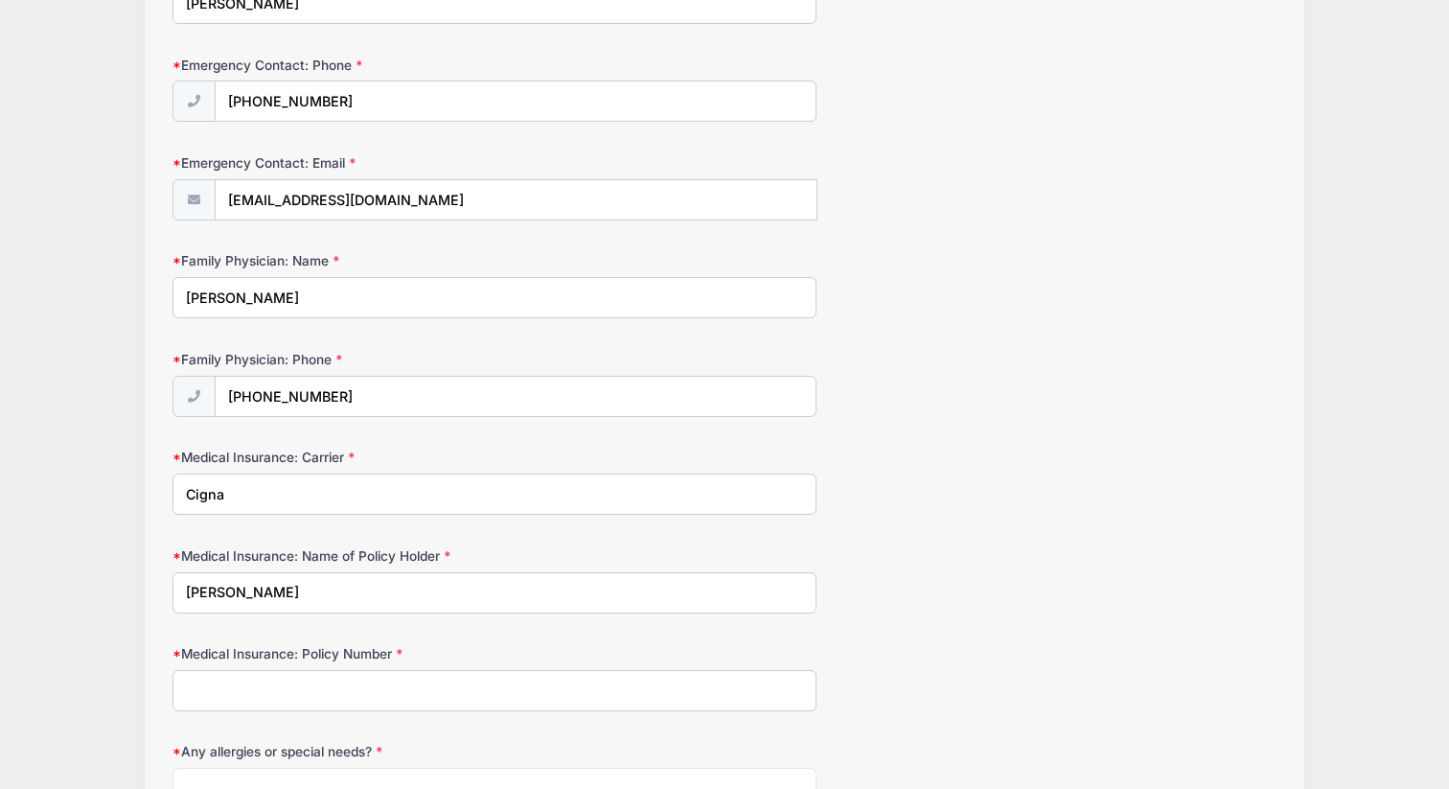
type input "Robert Udovich"
click at [228, 691] on input "Medical Insurance: Policy Number" at bounding box center [495, 690] width 644 height 41
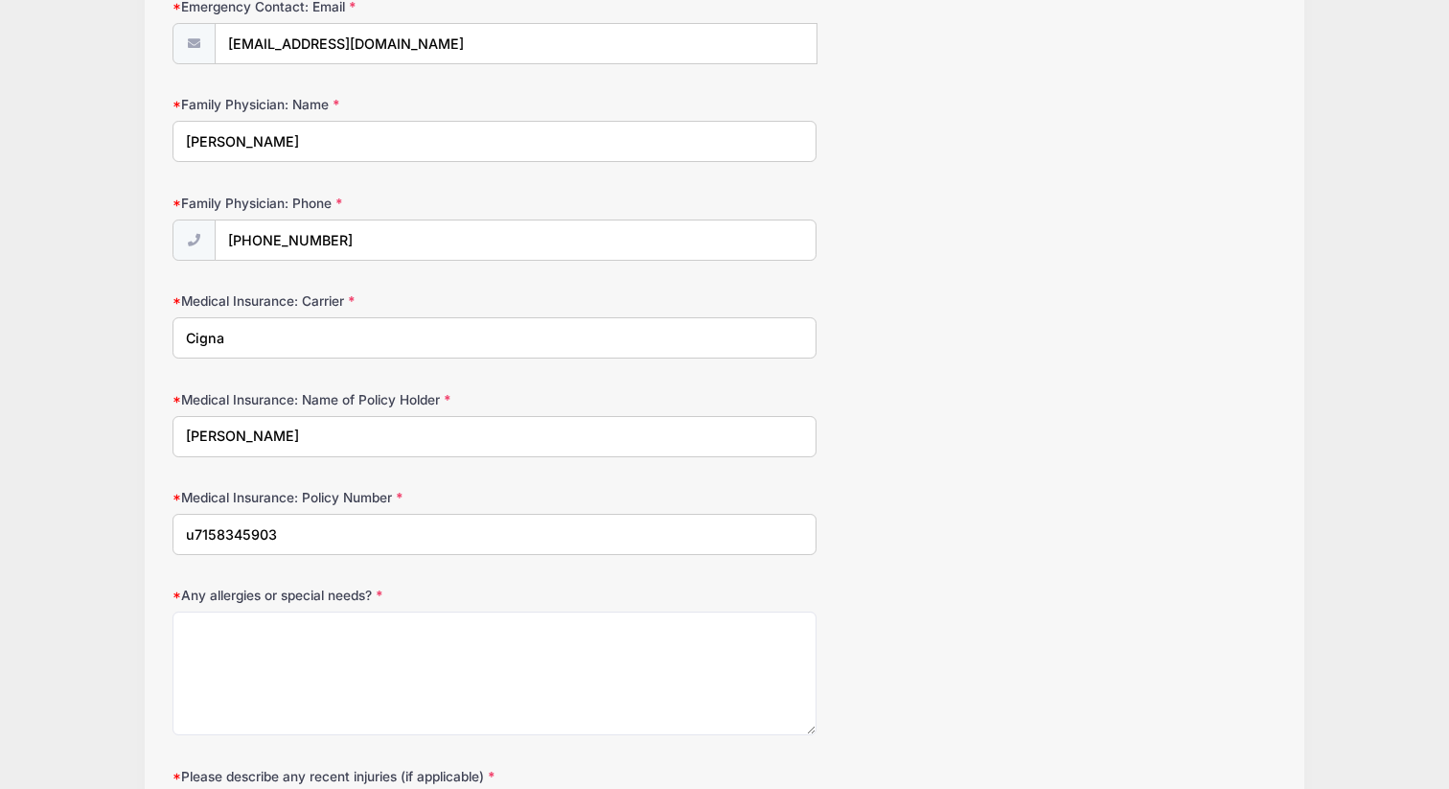
scroll to position [866, 0]
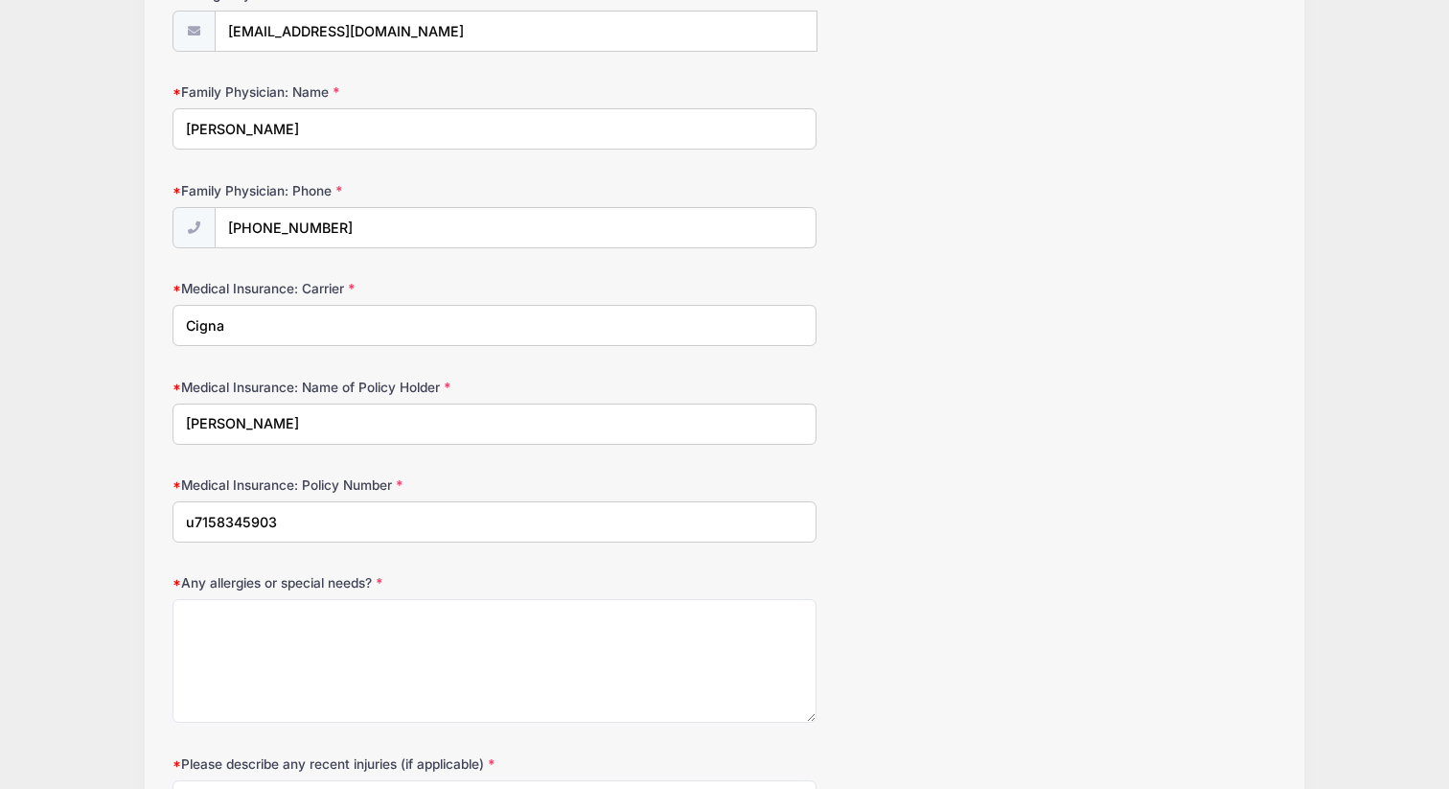
type input "u7158345903"
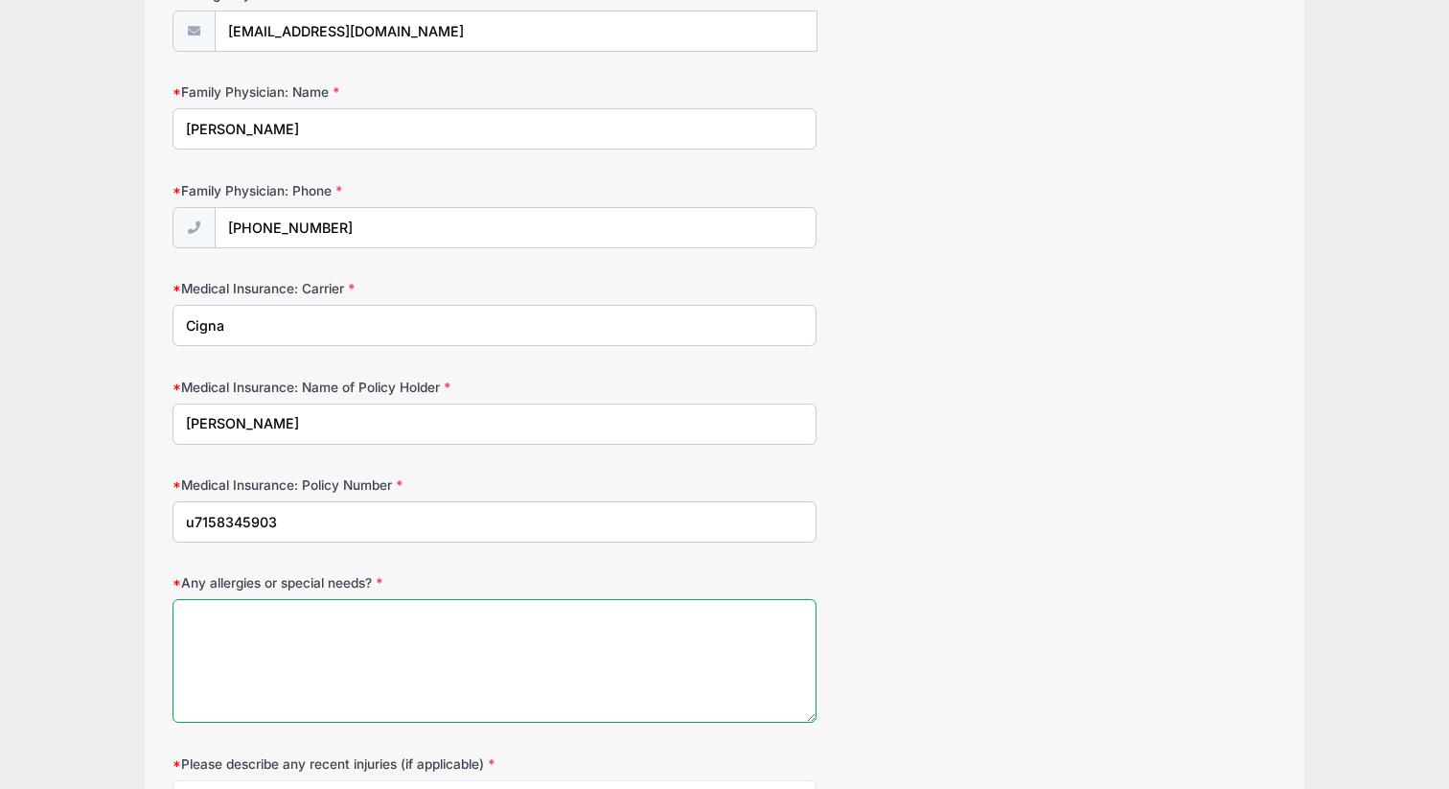
click at [325, 637] on textarea "Any allergies or special needs?" at bounding box center [495, 661] width 644 height 124
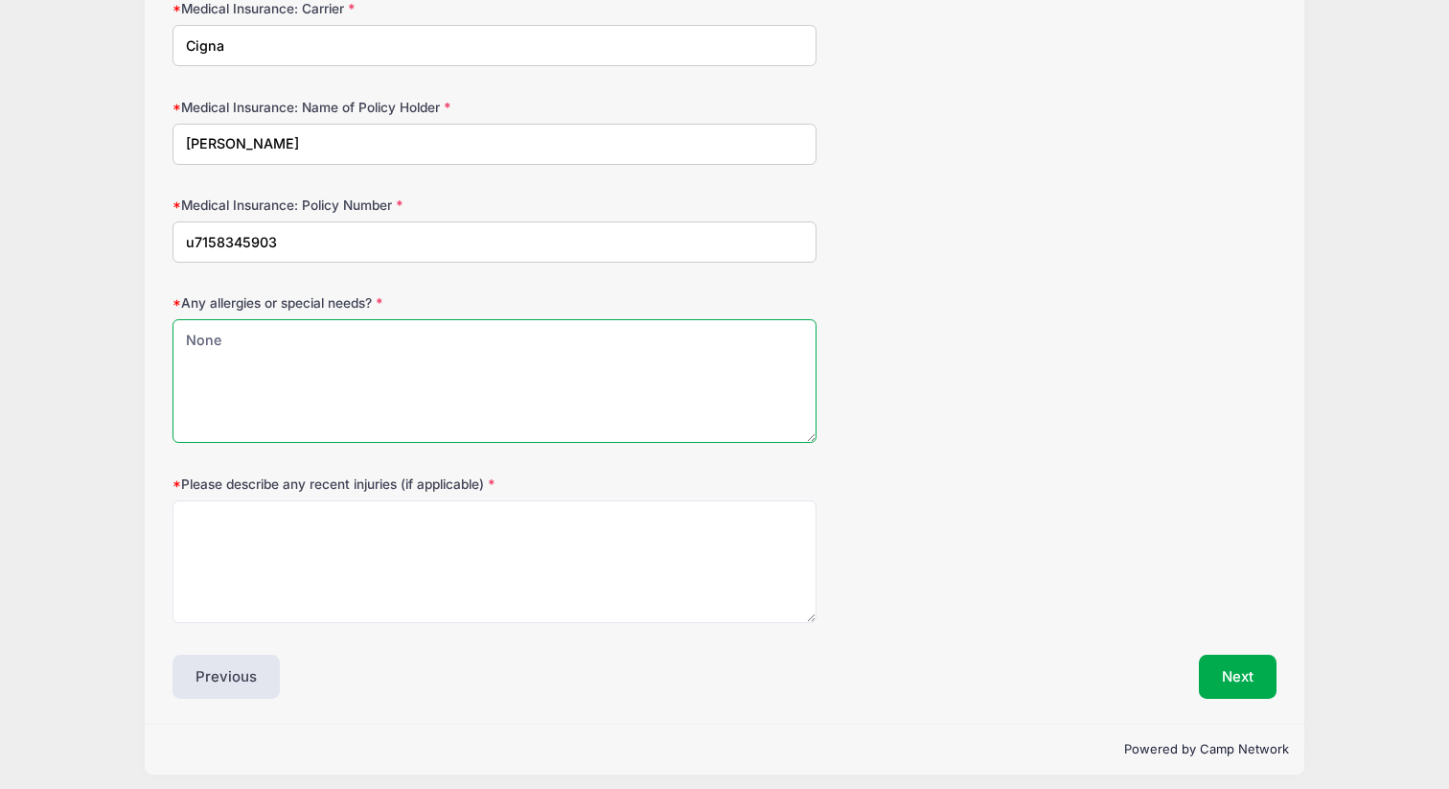
scroll to position [1156, 0]
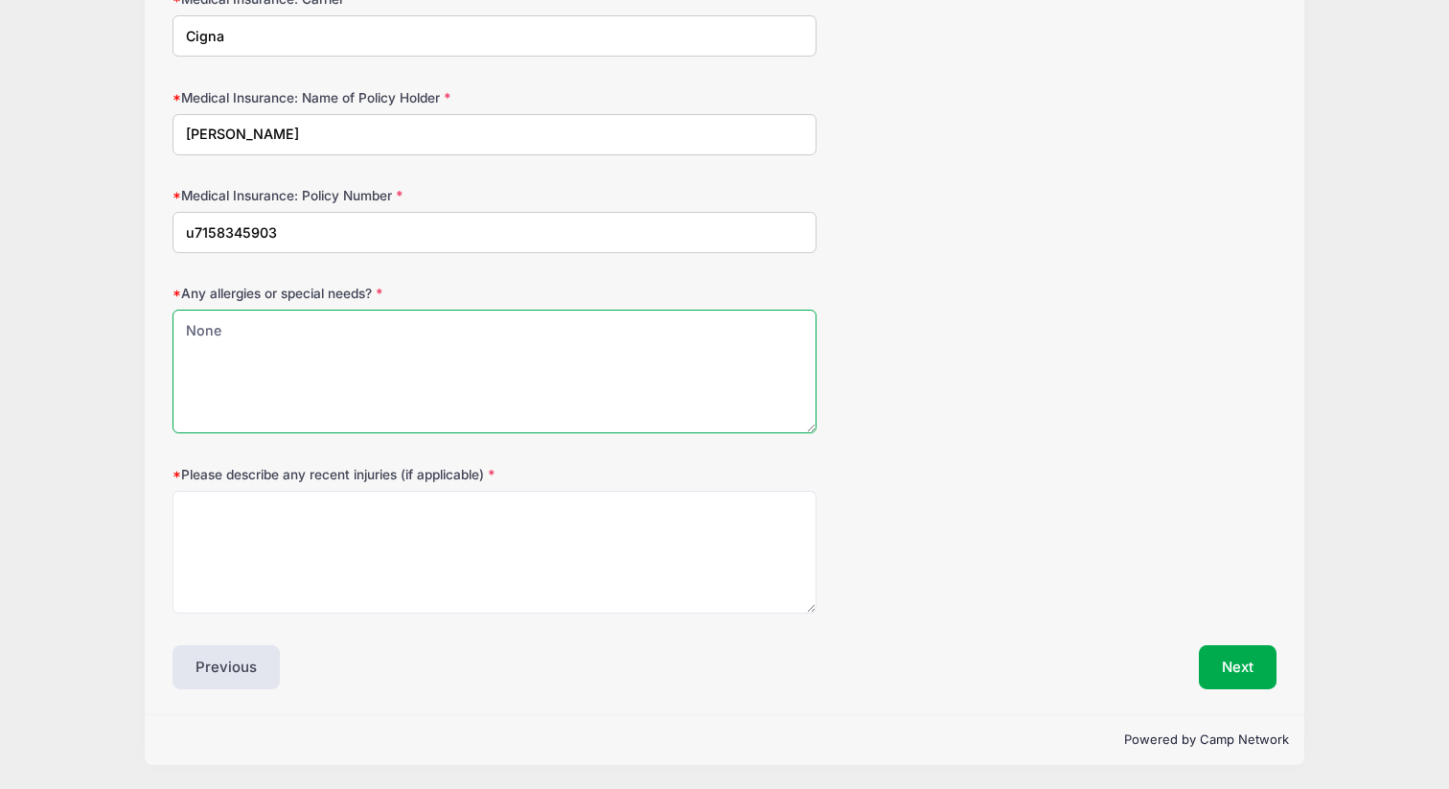
type textarea "None"
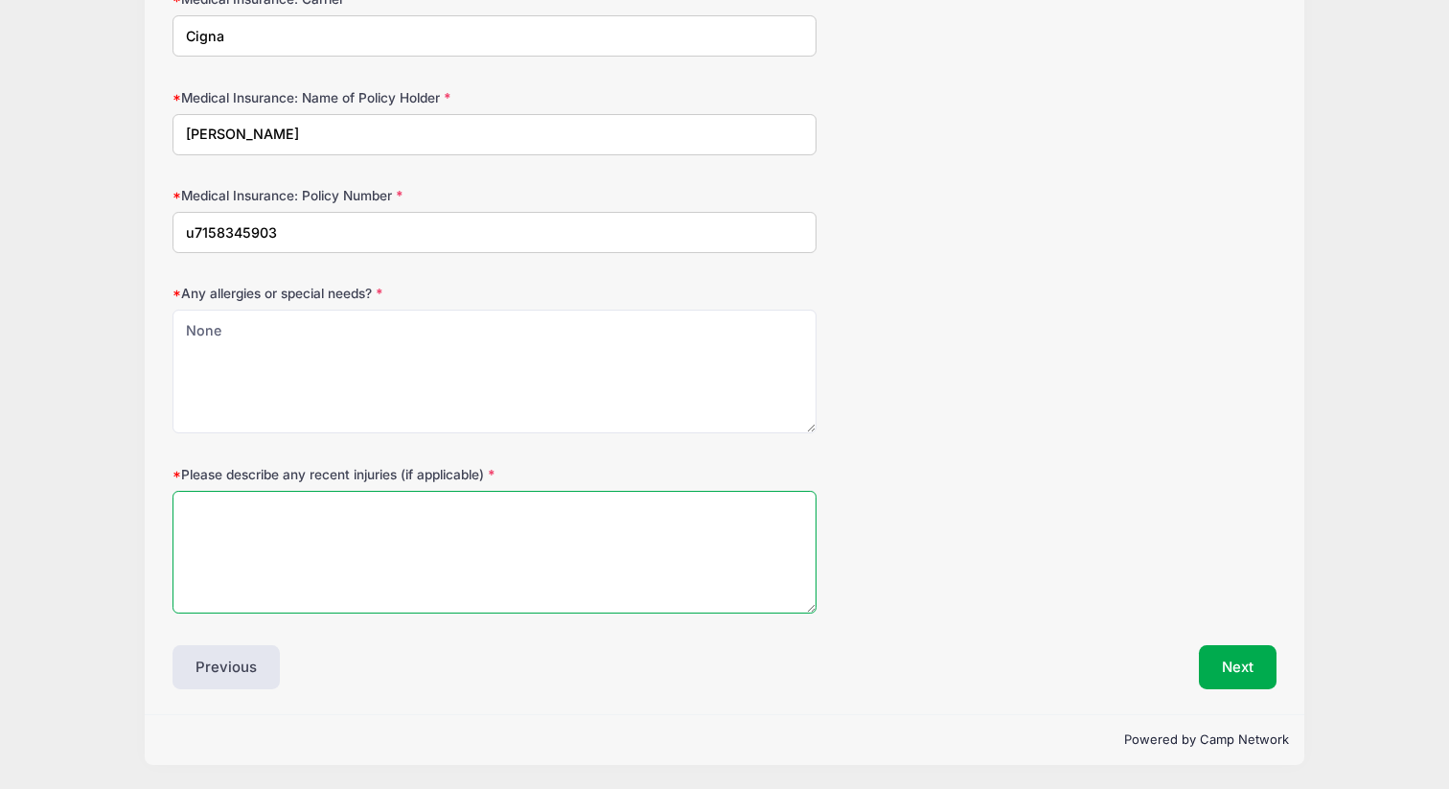
click at [283, 570] on textarea "Please describe any recent injuries (if applicable)" at bounding box center [495, 553] width 644 height 124
type textarea "None"
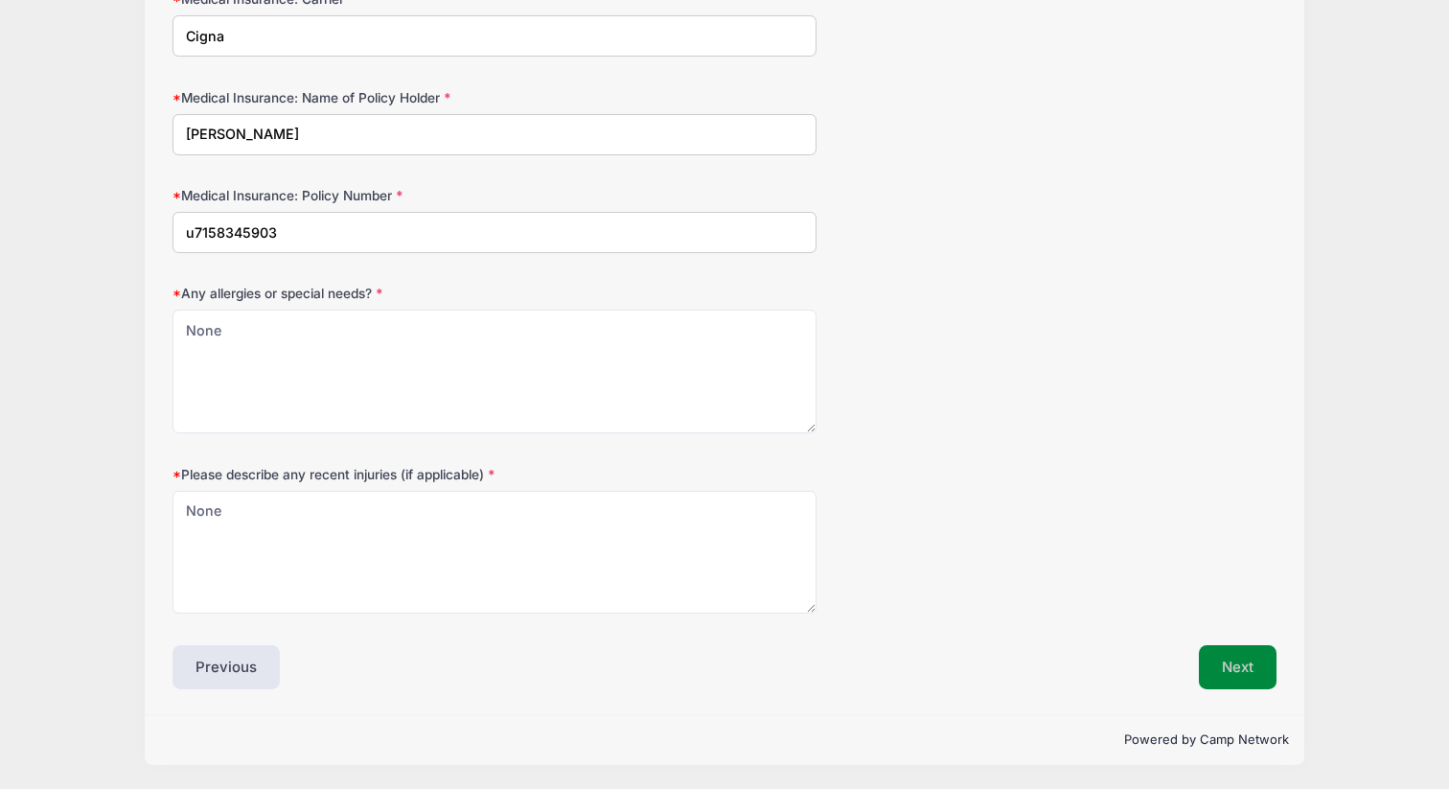
click at [1246, 657] on button "Next" at bounding box center [1238, 667] width 78 height 44
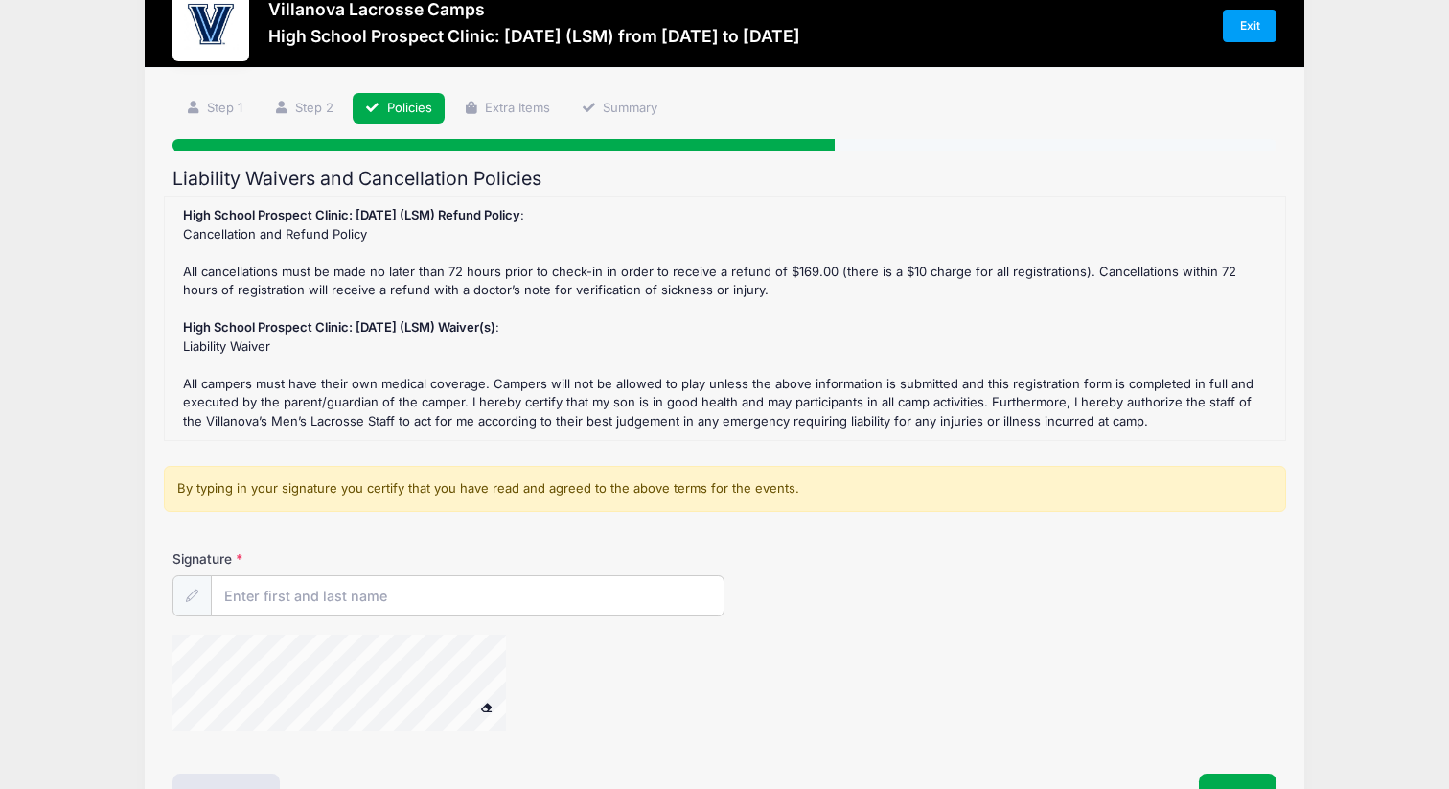
scroll to position [0, 0]
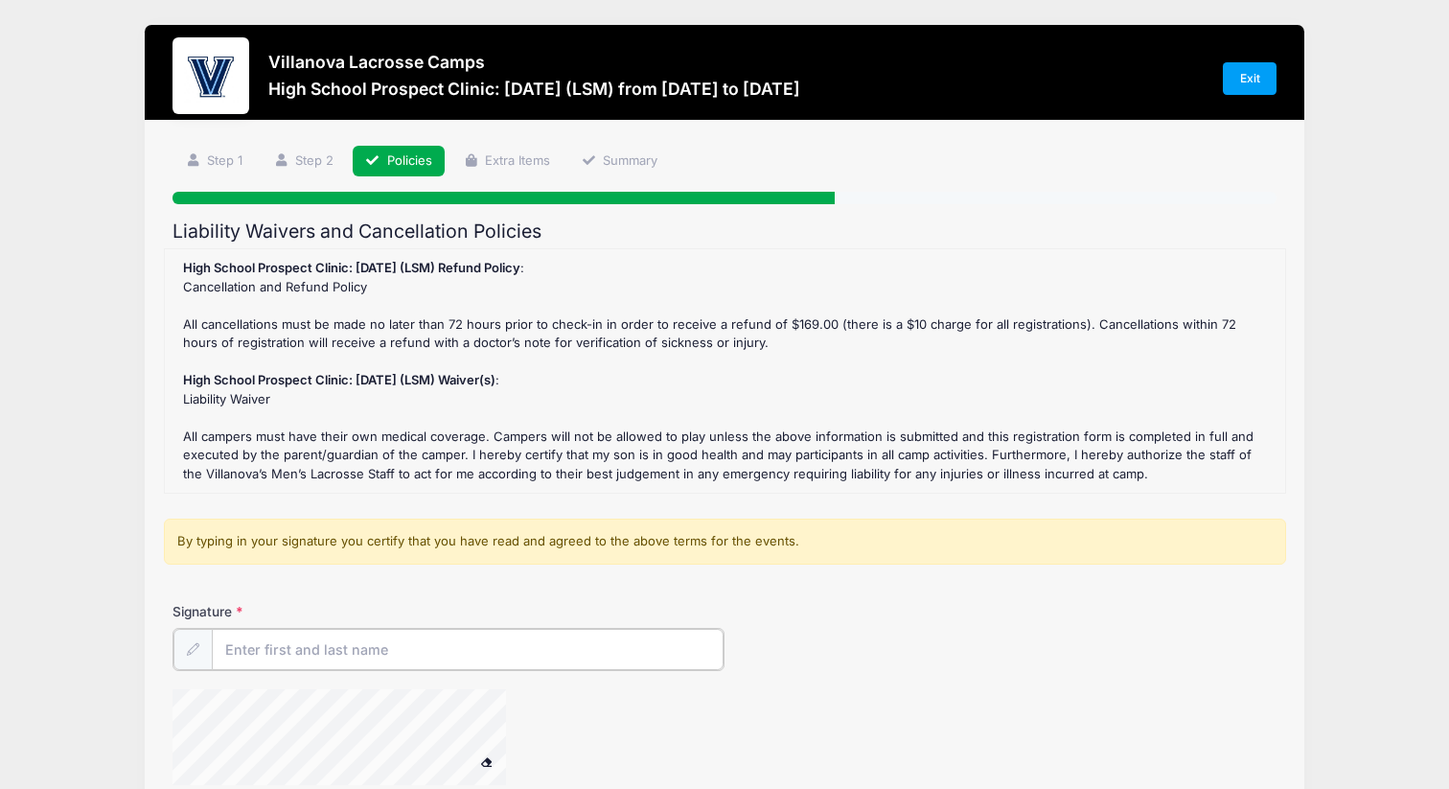
click at [537, 648] on input "Signature" at bounding box center [468, 649] width 512 height 41
type input "b"
type input "B"
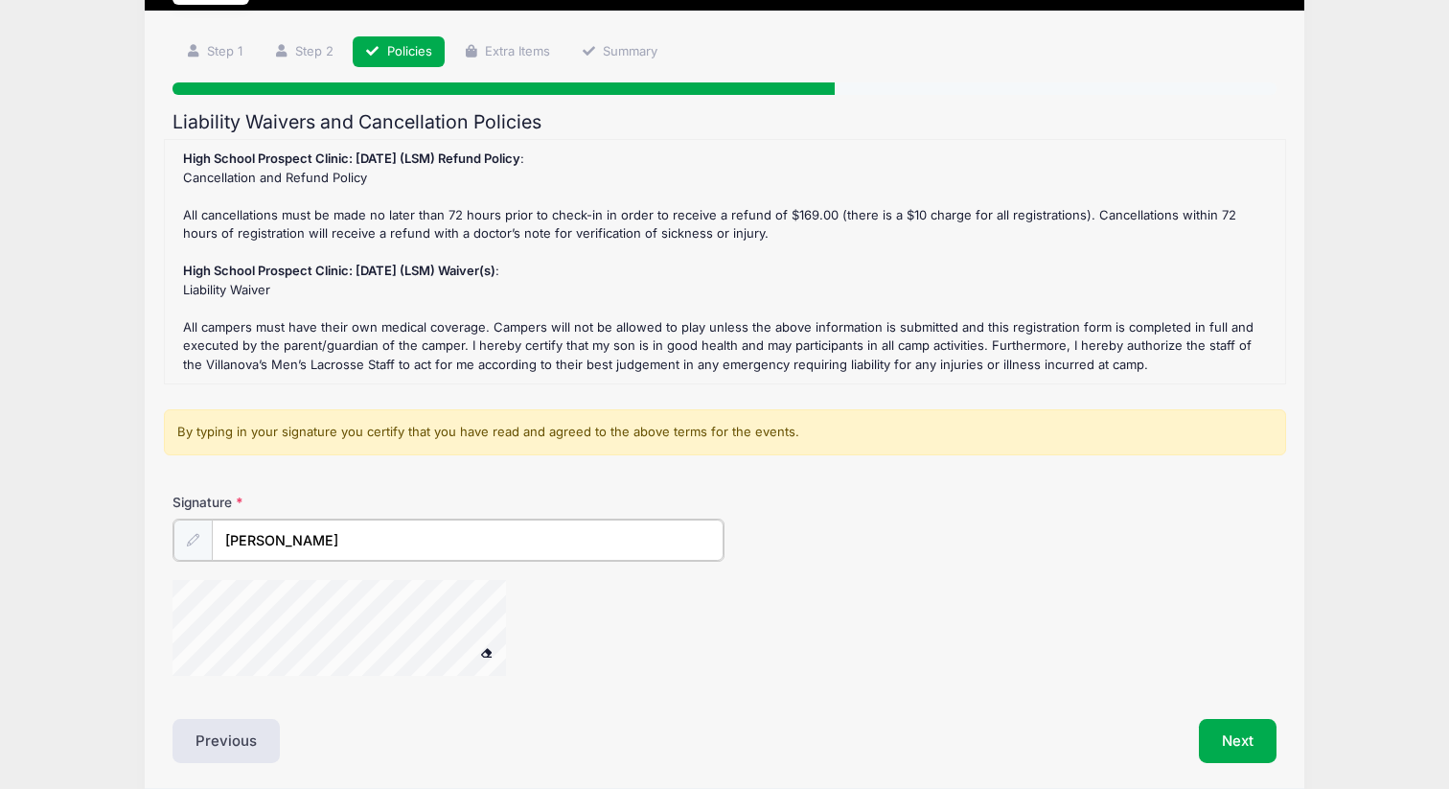
scroll to position [182, 0]
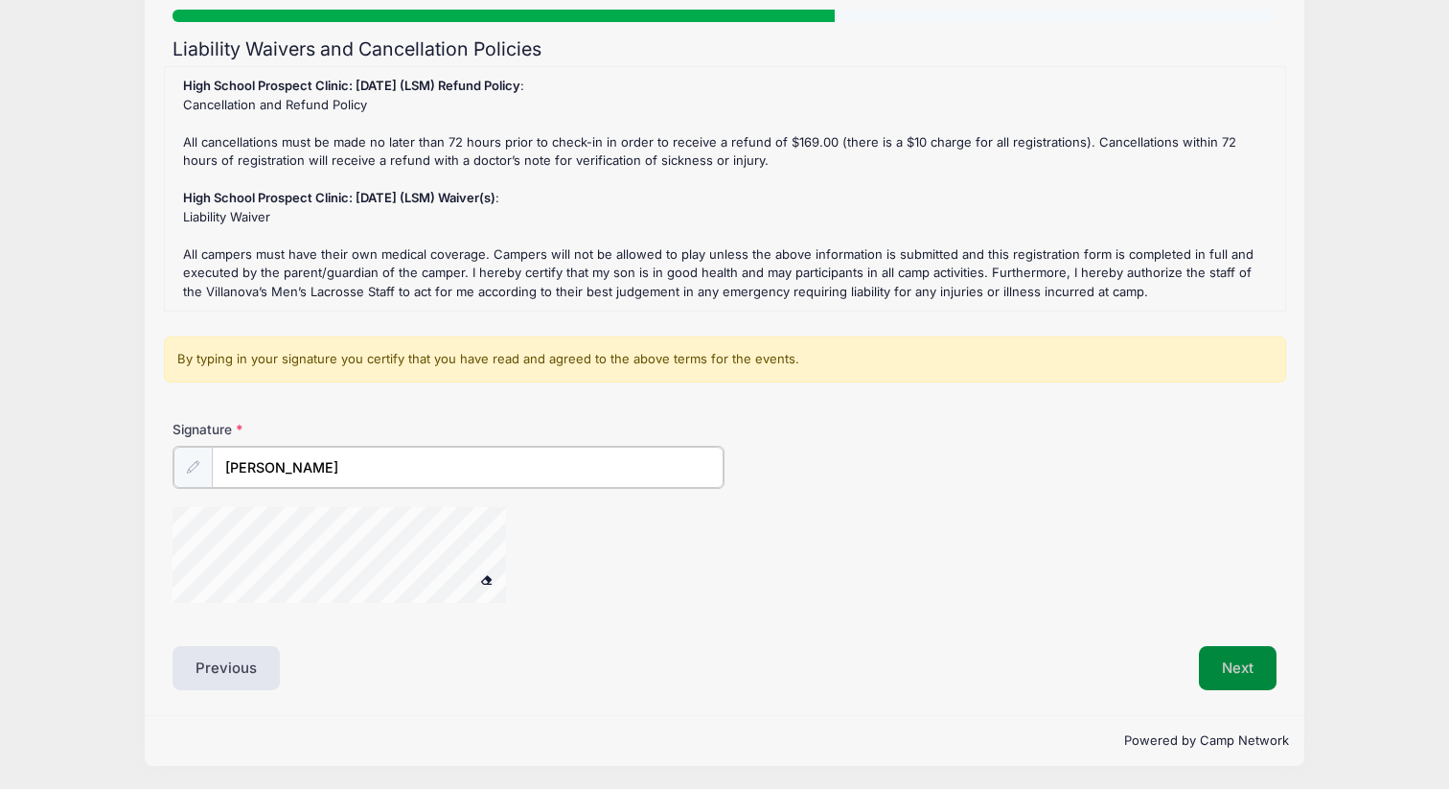
type input "Bryan Udovich"
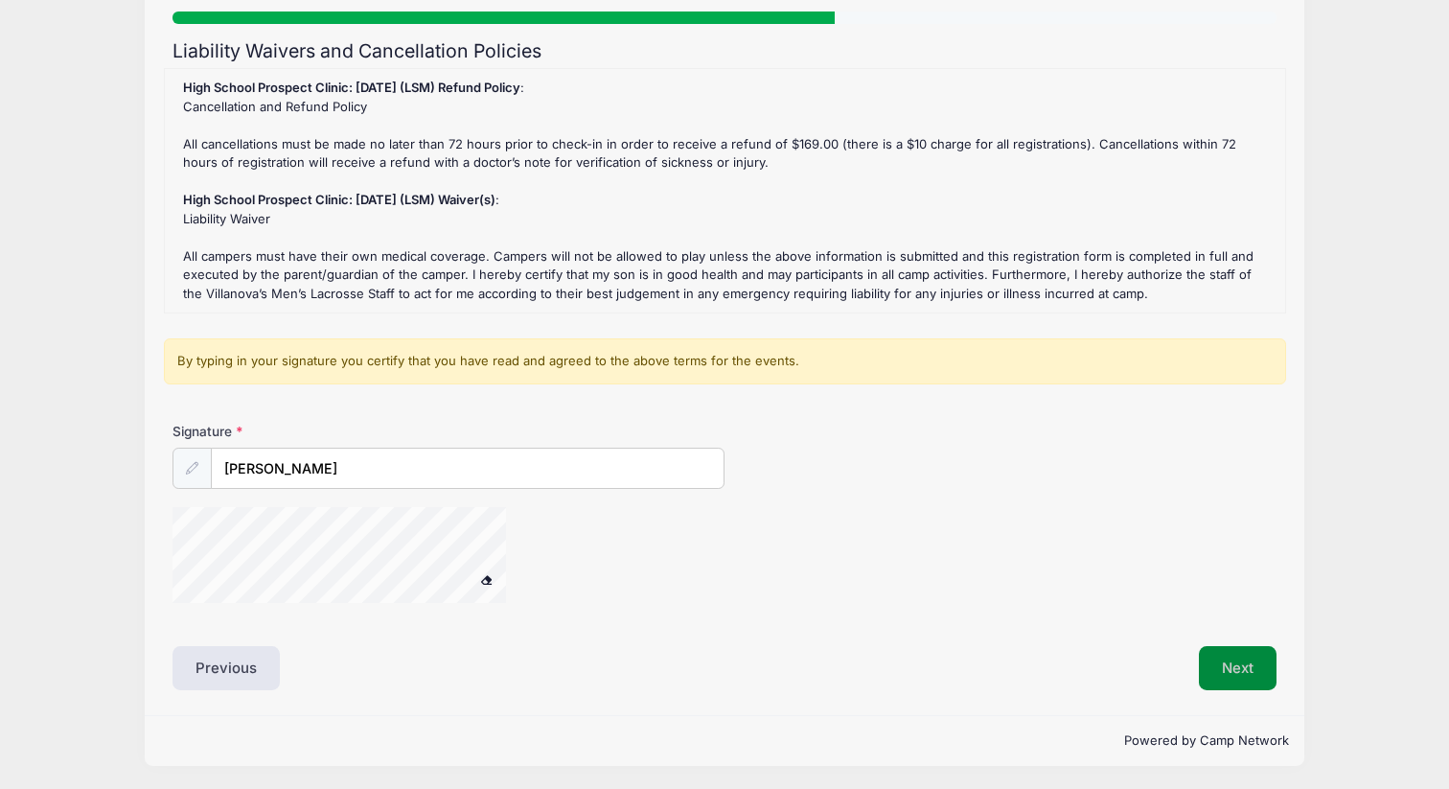
click at [1273, 667] on button "Next" at bounding box center [1238, 668] width 78 height 44
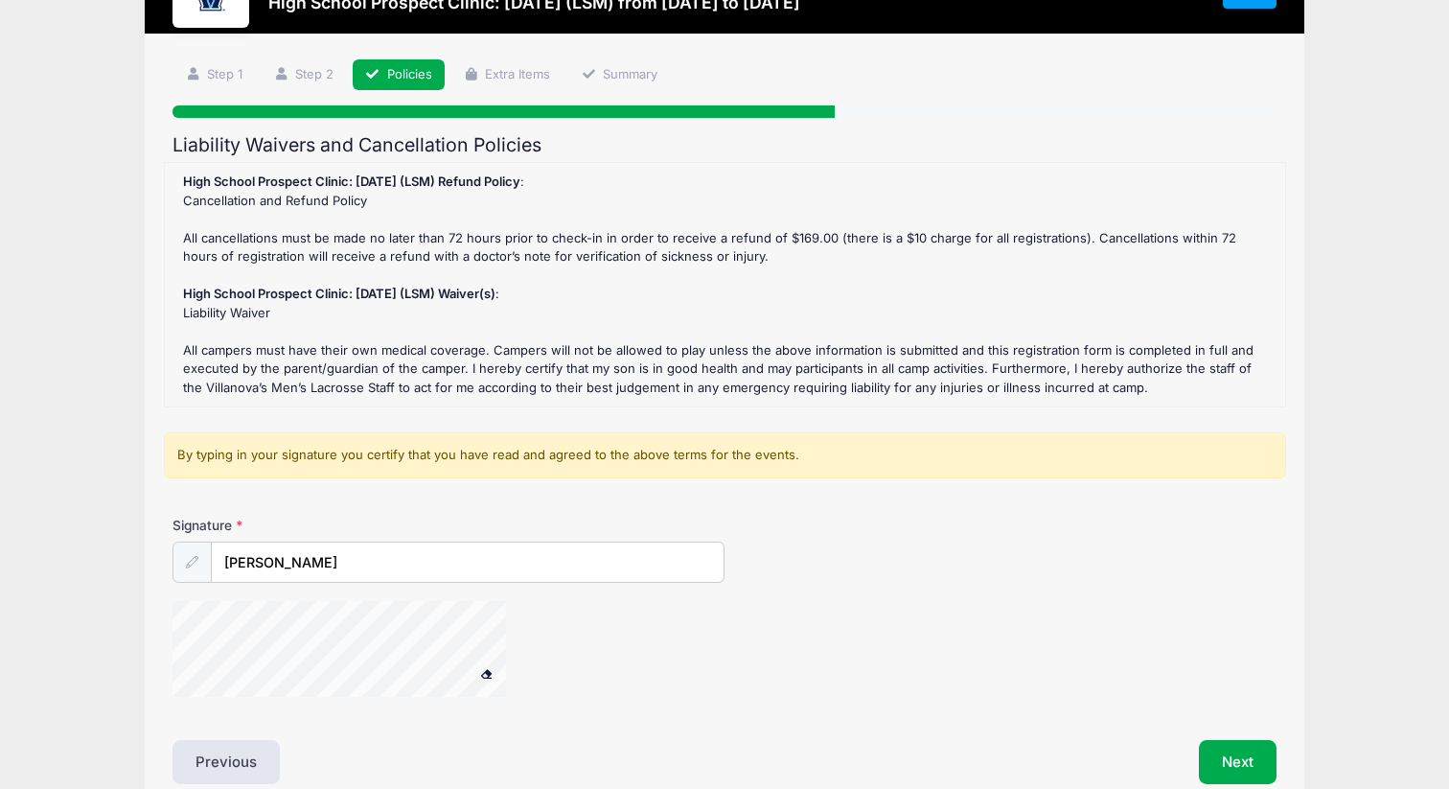
scroll to position [160, 0]
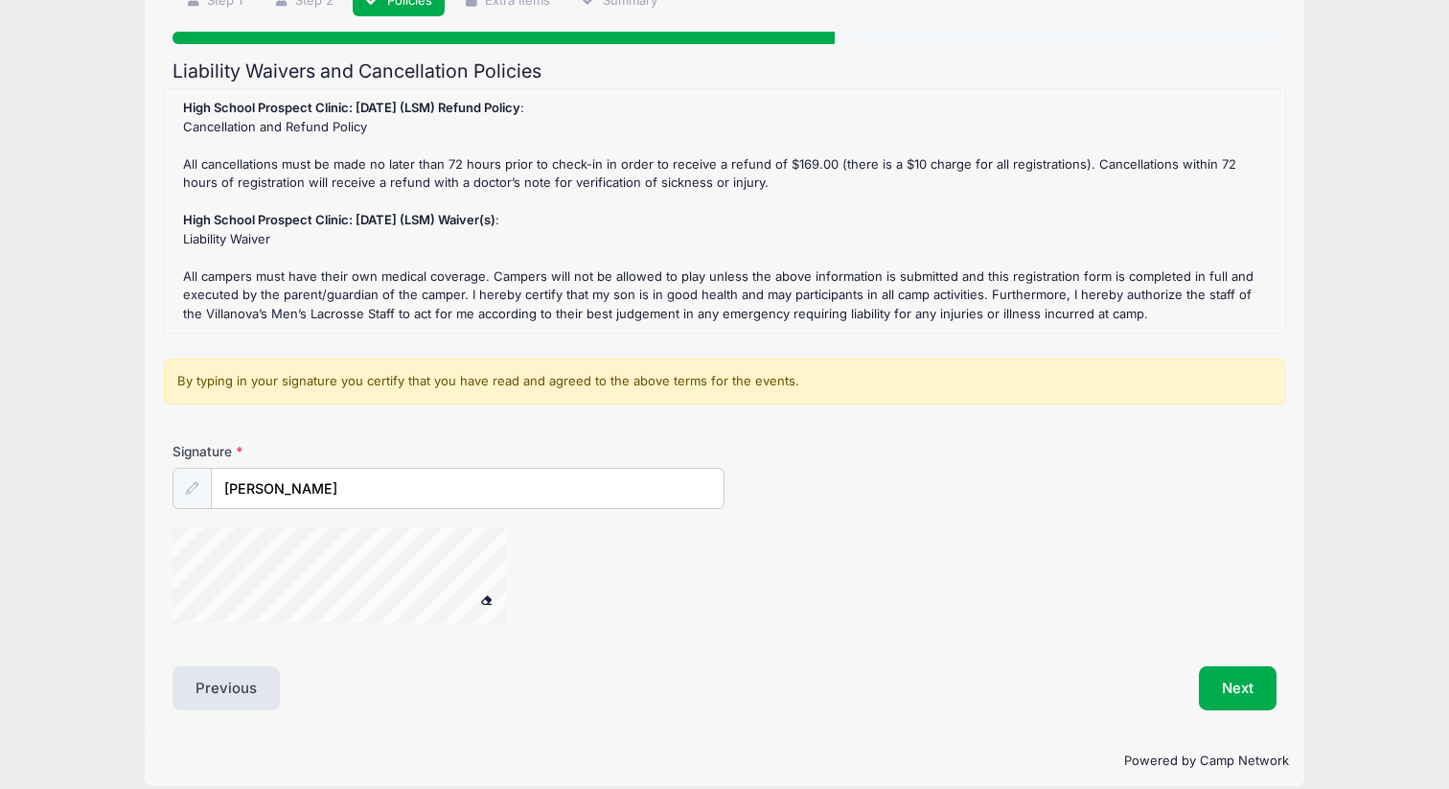
click at [489, 600] on span at bounding box center [486, 599] width 13 height 11
click at [1234, 680] on button "Next" at bounding box center [1238, 688] width 78 height 44
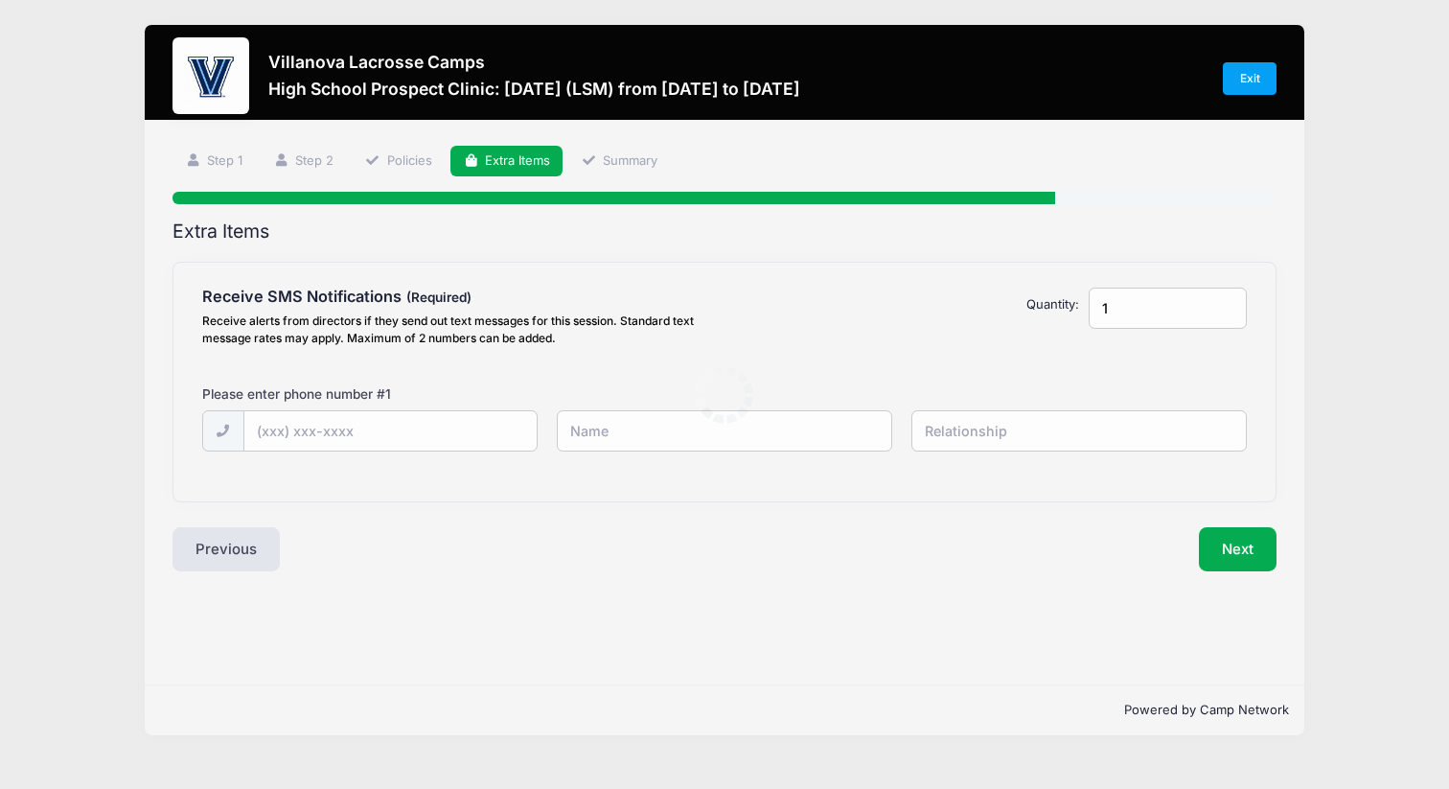
scroll to position [0, 0]
click at [0, 0] on input "text" at bounding box center [0, 0] width 0 height 0
type input "(516) 523-0768"
click at [0, 0] on input "text" at bounding box center [0, 0] width 0 height 0
type input "[PERSON_NAME]"
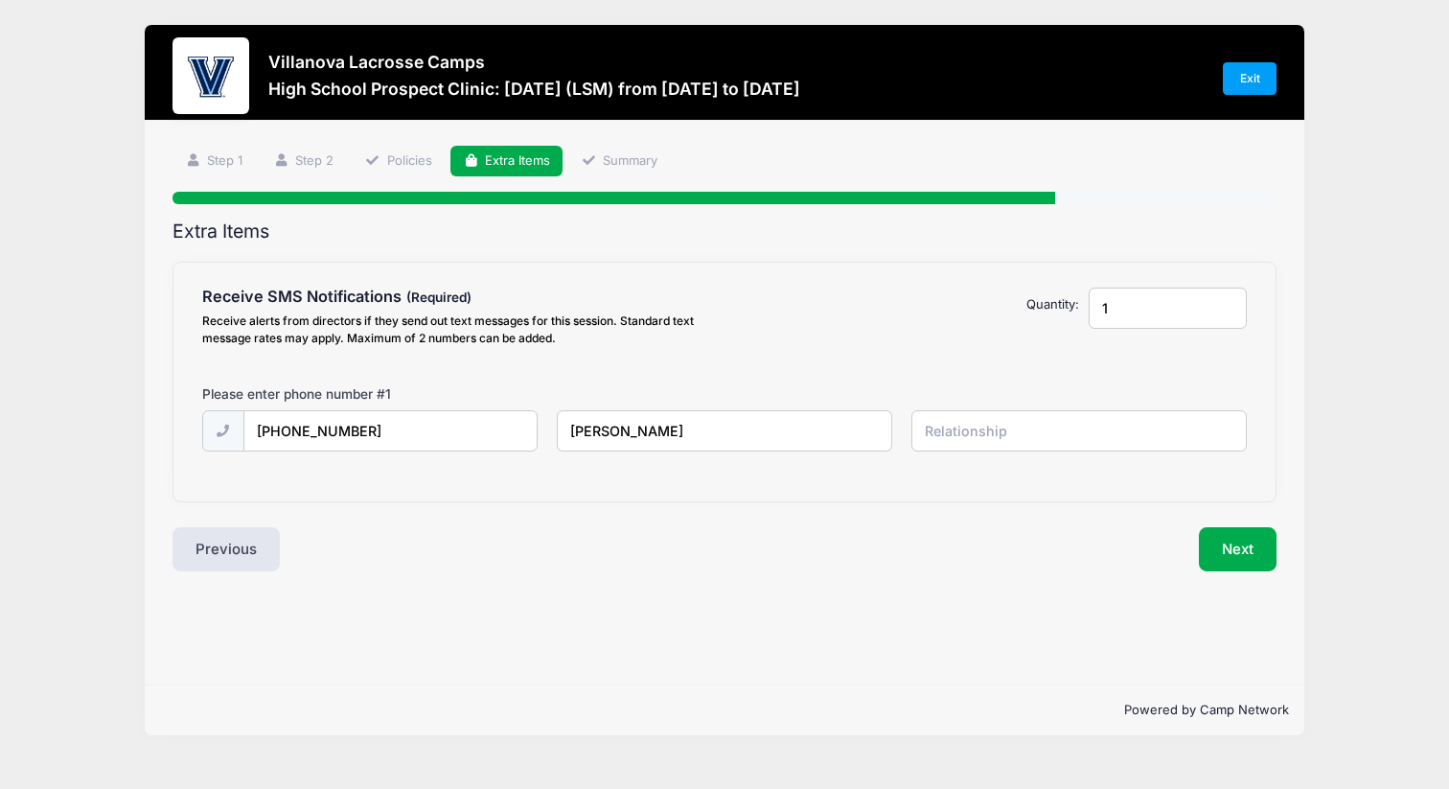
click at [0, 0] on input "text" at bounding box center [0, 0] width 0 height 0
type input "Father"
click at [1233, 545] on button "Next" at bounding box center [1238, 549] width 78 height 44
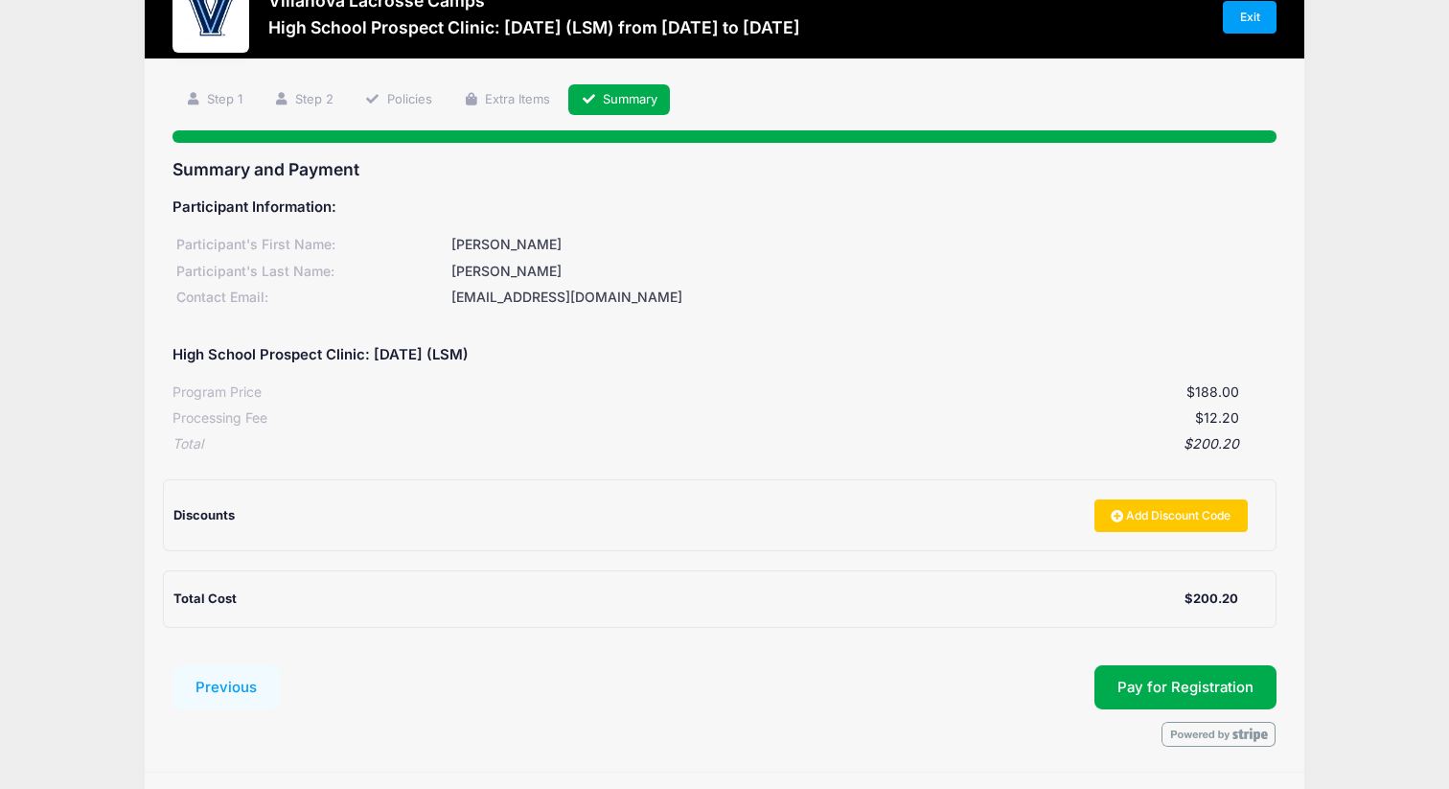
scroll to position [148, 0]
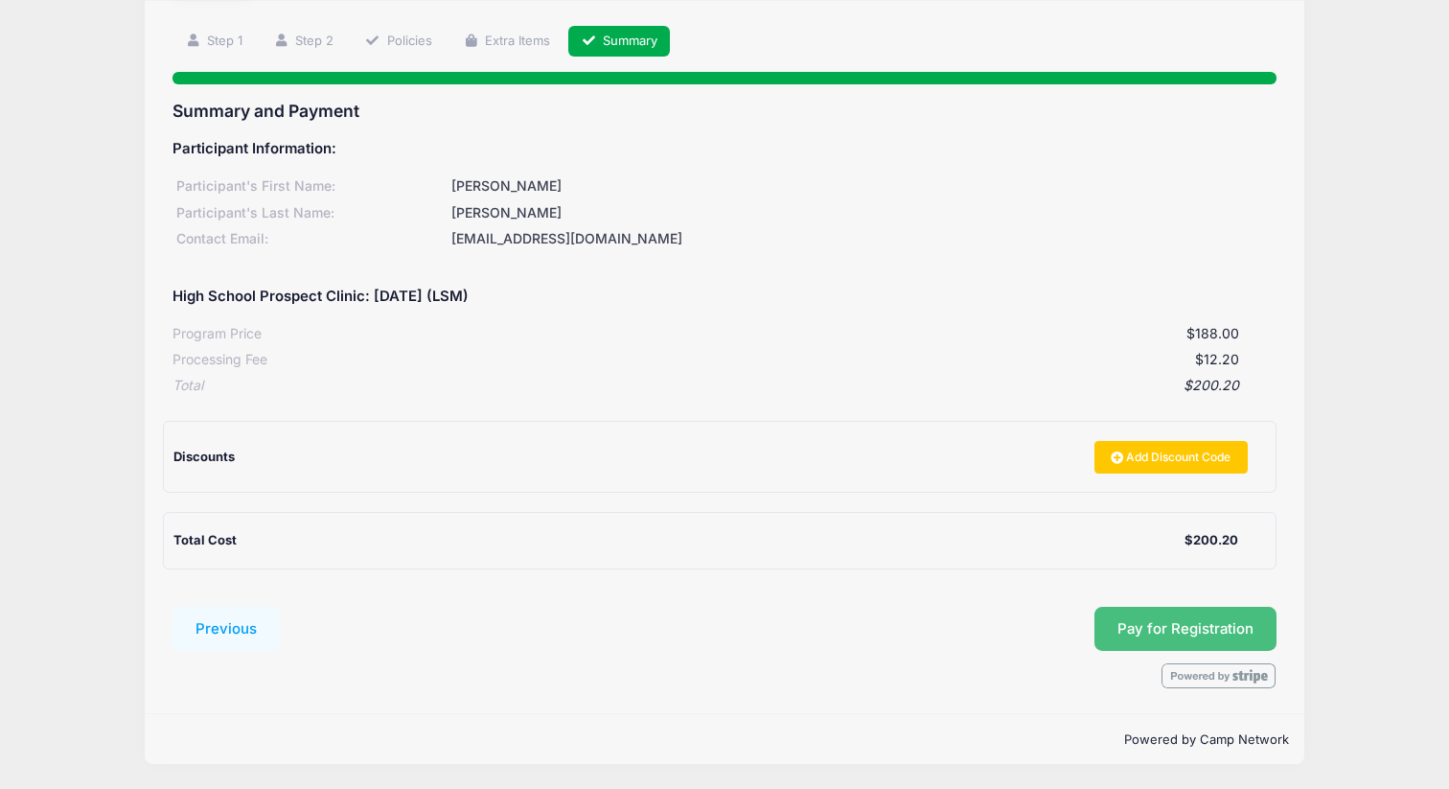
click at [1130, 615] on button "Pay for Registration" at bounding box center [1186, 629] width 182 height 44
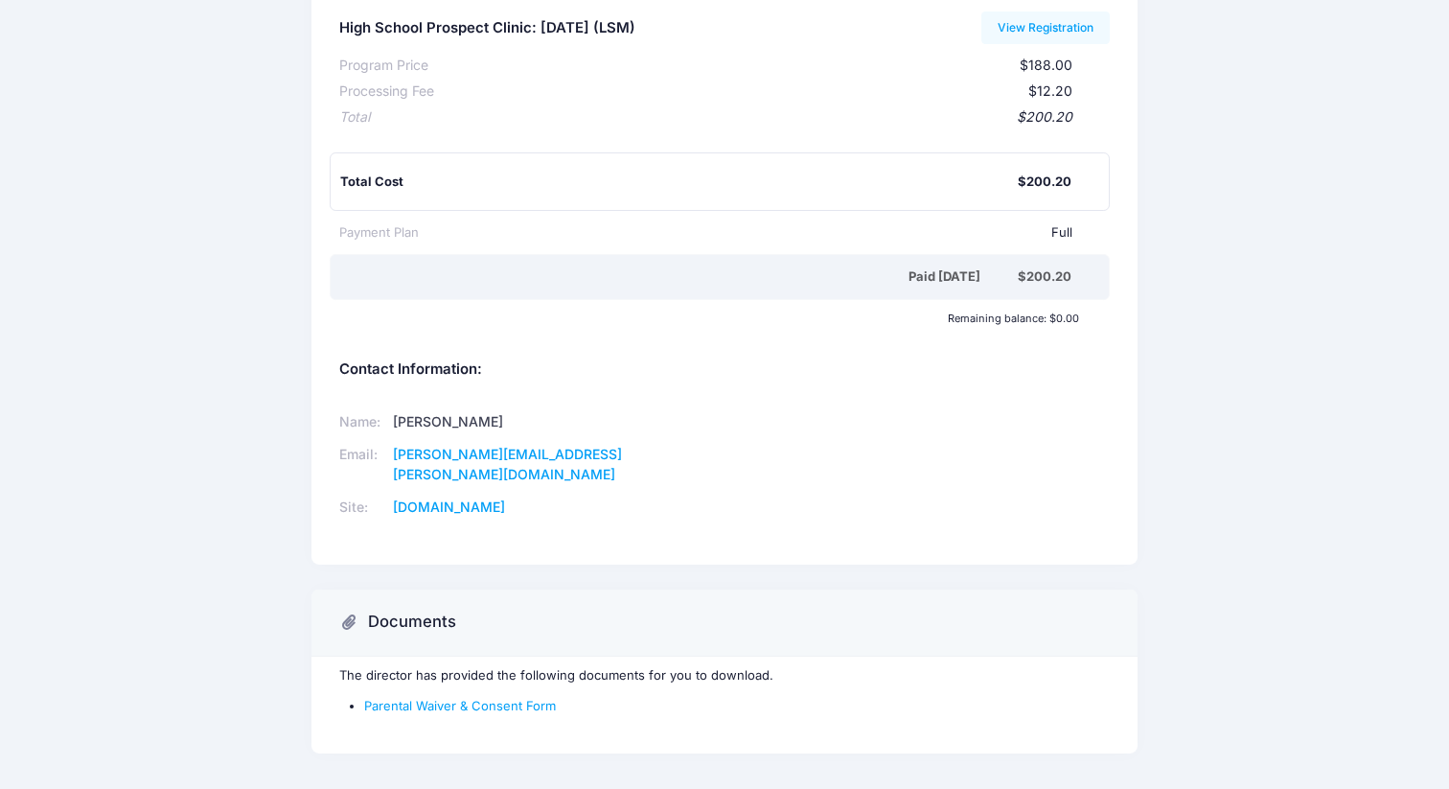
scroll to position [271, 0]
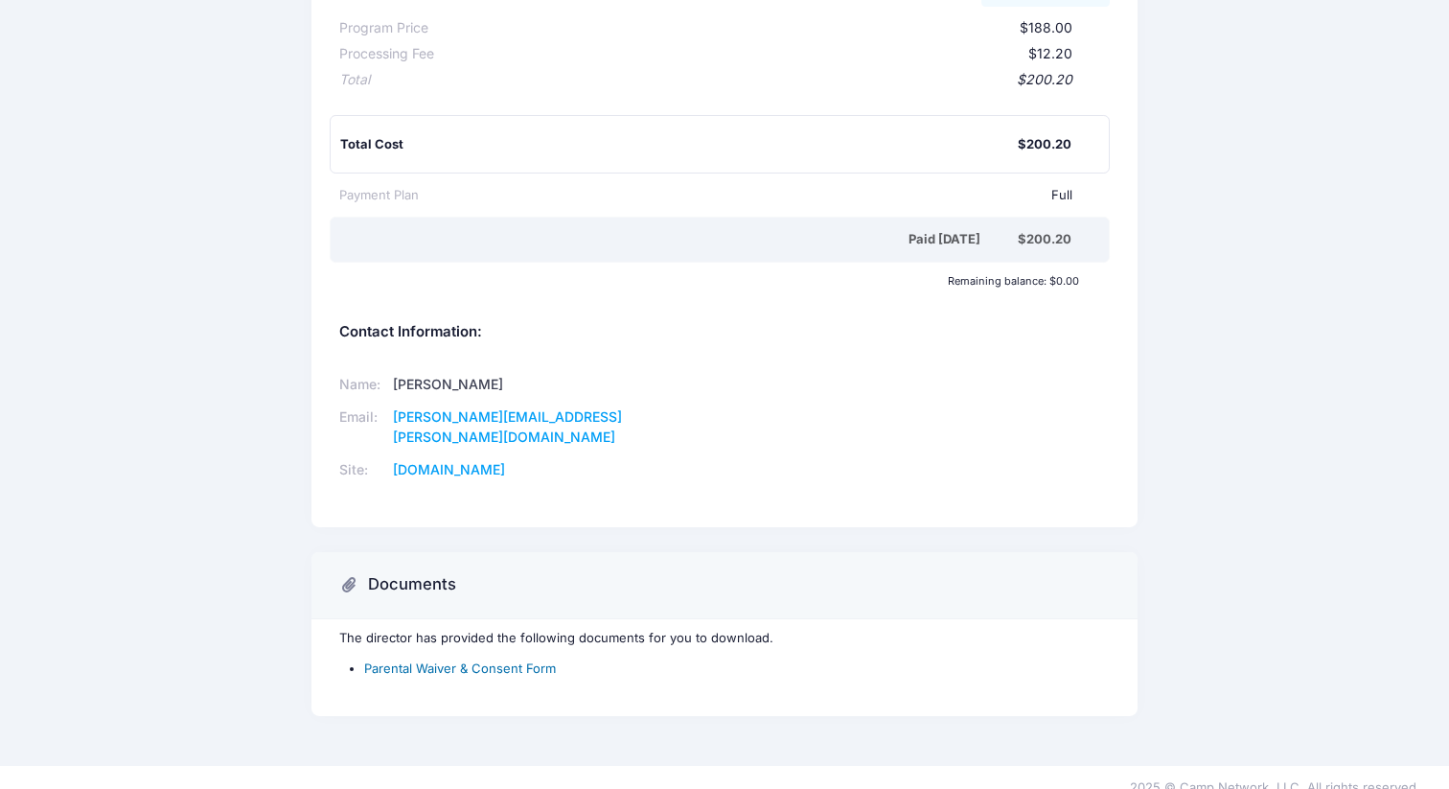
click at [525, 660] on link "Parental Waiver & Consent Form" at bounding box center [460, 667] width 192 height 15
